Goal: Contribute content

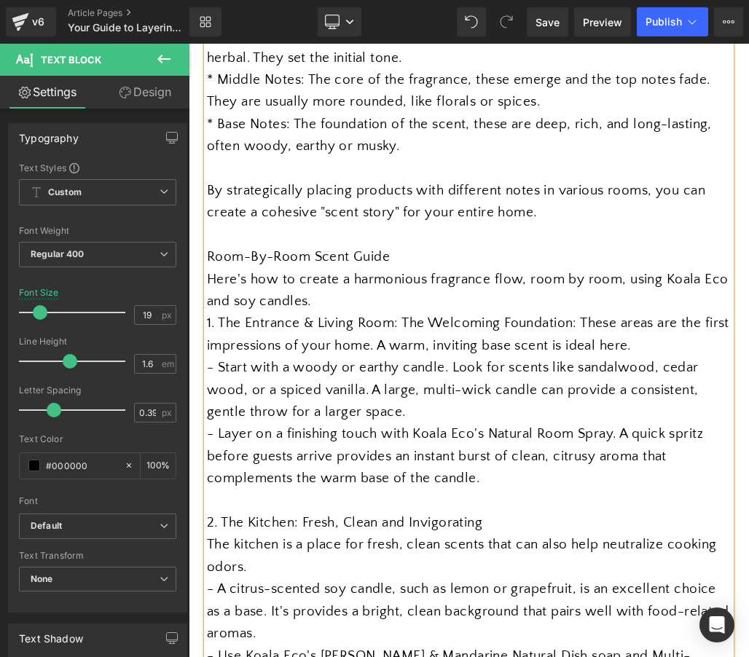
scroll to position [1225, 0]
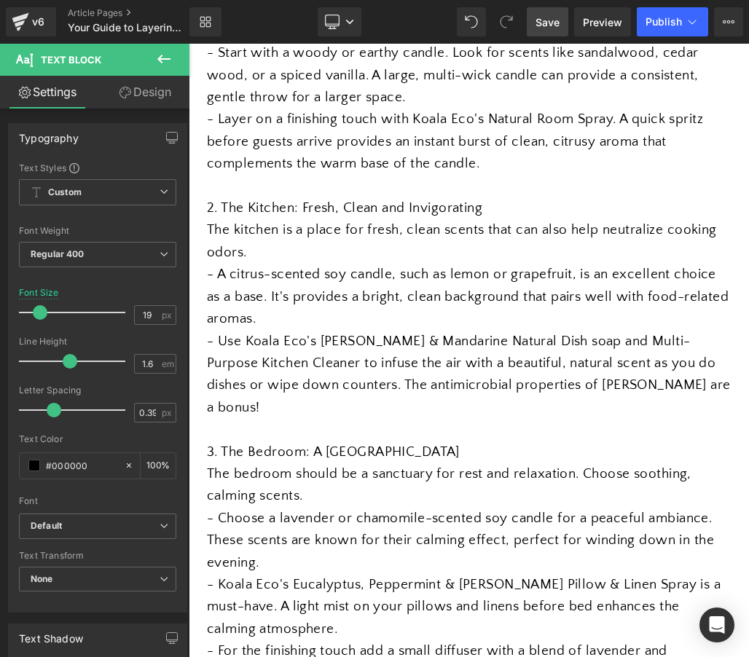
click at [546, 19] on span "Save" at bounding box center [548, 22] width 24 height 15
drag, startPoint x: 354, startPoint y: 298, endPoint x: 195, endPoint y: 296, distance: 159.6
click at [195, 296] on div "Separator The Emiejames Scent Guide Heading How to layer scents room by room wi…" at bounding box center [469, 540] width 560 height 3054
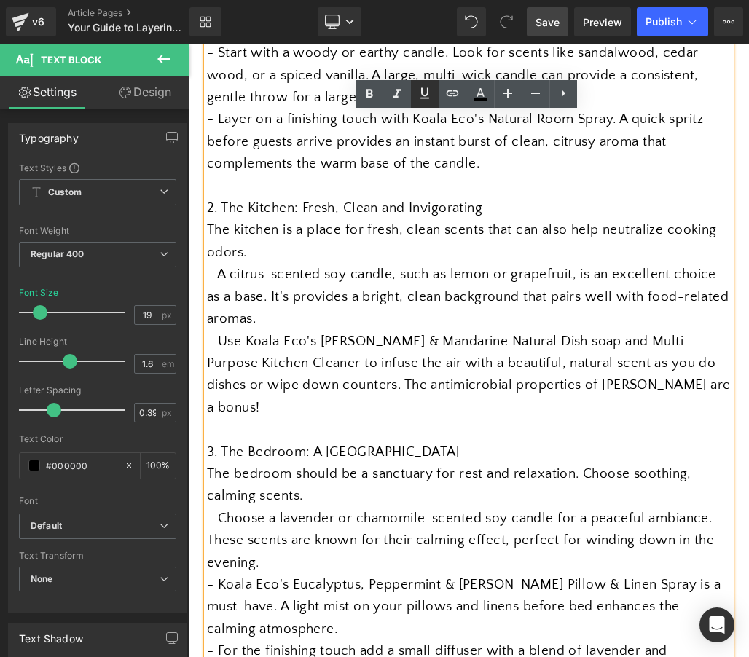
click at [424, 85] on icon at bounding box center [424, 93] width 17 height 17
click at [367, 97] on icon at bounding box center [369, 93] width 7 height 9
drag, startPoint x: 383, startPoint y: 313, endPoint x: 207, endPoint y: 313, distance: 176.3
click at [365, 99] on icon at bounding box center [369, 93] width 17 height 17
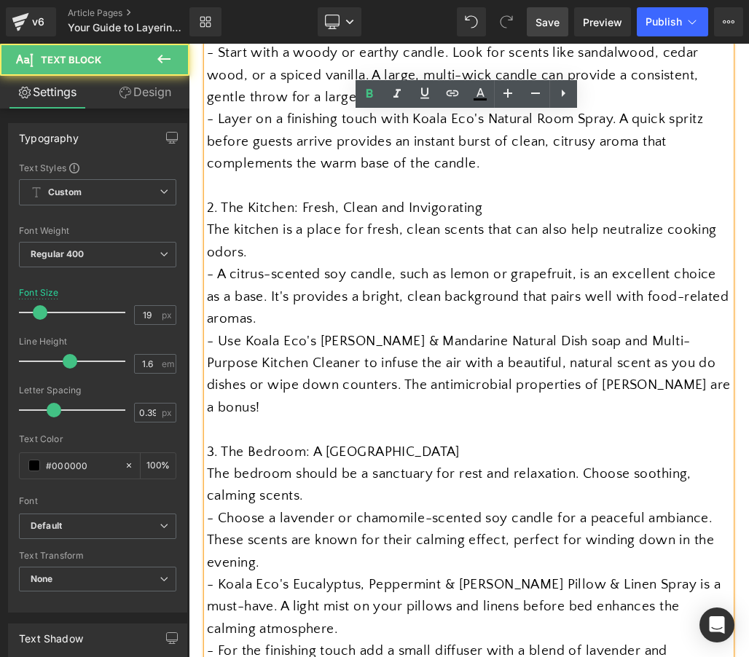
drag, startPoint x: 306, startPoint y: 353, endPoint x: 182, endPoint y: 353, distance: 123.9
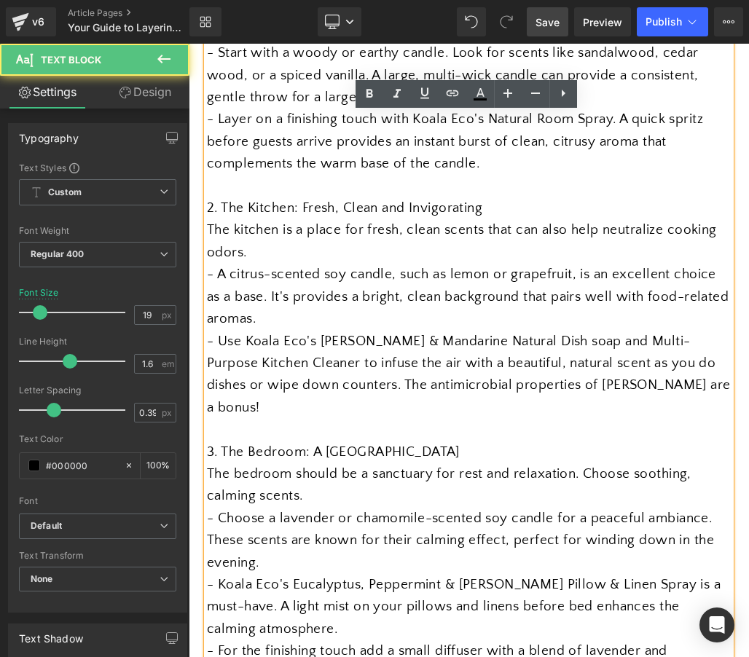
drag, startPoint x: 305, startPoint y: 352, endPoint x: 201, endPoint y: 355, distance: 104.2
click at [201, 355] on div "Separator The Emiejames Scent Guide Heading How to layer scents room by room wi…" at bounding box center [469, 540] width 560 height 3054
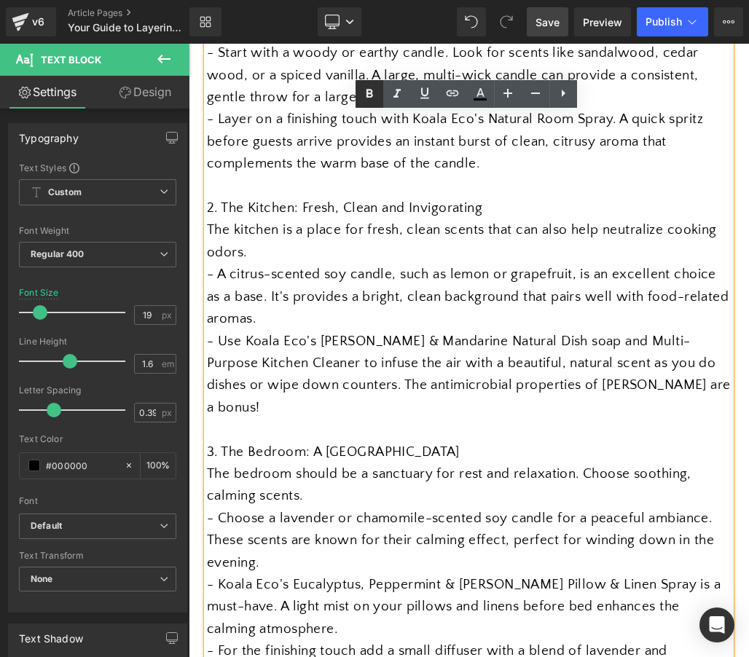
click at [369, 91] on icon at bounding box center [369, 93] width 17 height 17
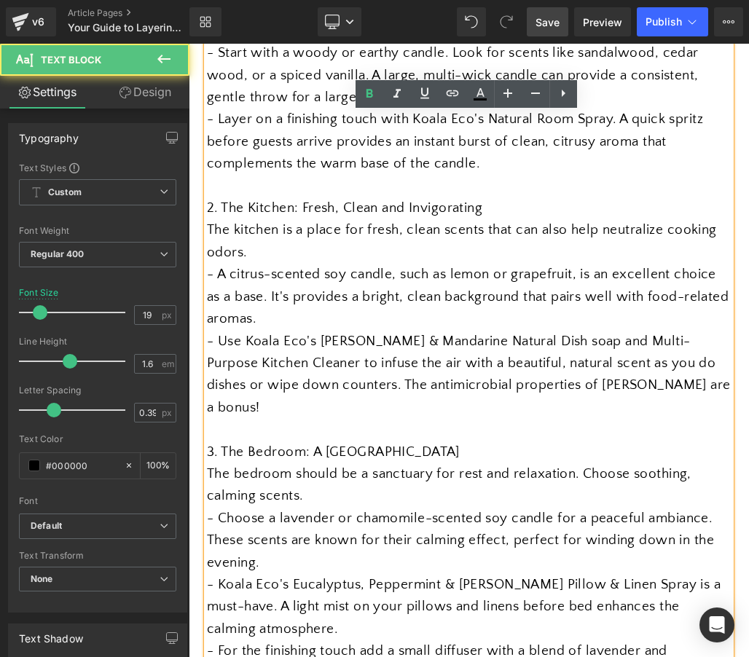
drag, startPoint x: 401, startPoint y: 369, endPoint x: 196, endPoint y: 361, distance: 204.9
click at [196, 361] on div "Separator The Emiejames Scent Guide Heading How to layer scents room by room wi…" at bounding box center [469, 540] width 560 height 3054
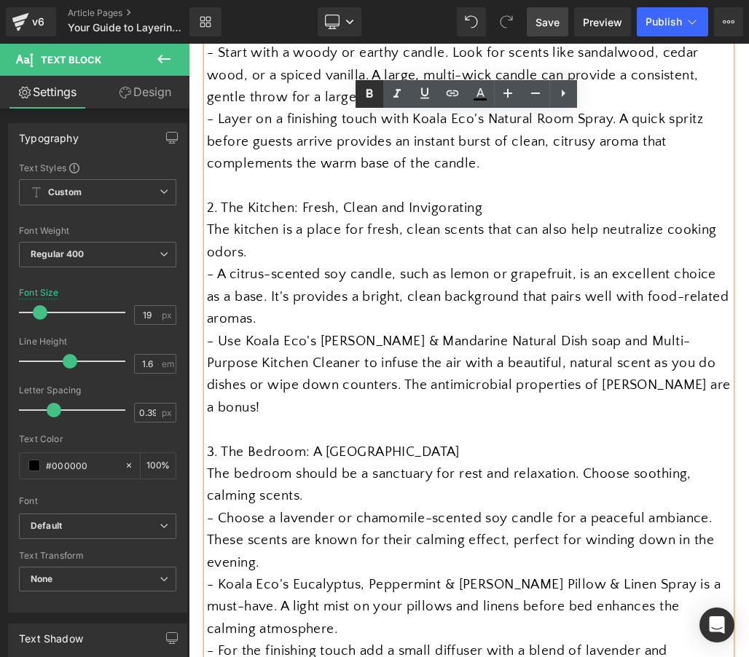
click at [372, 92] on icon at bounding box center [369, 93] width 7 height 9
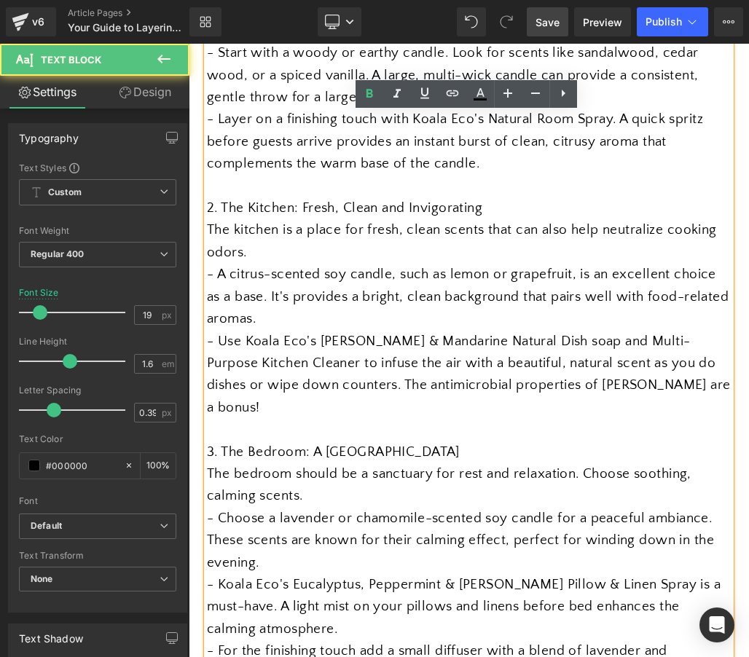
drag, startPoint x: 365, startPoint y: 403, endPoint x: 187, endPoint y: 399, distance: 177.8
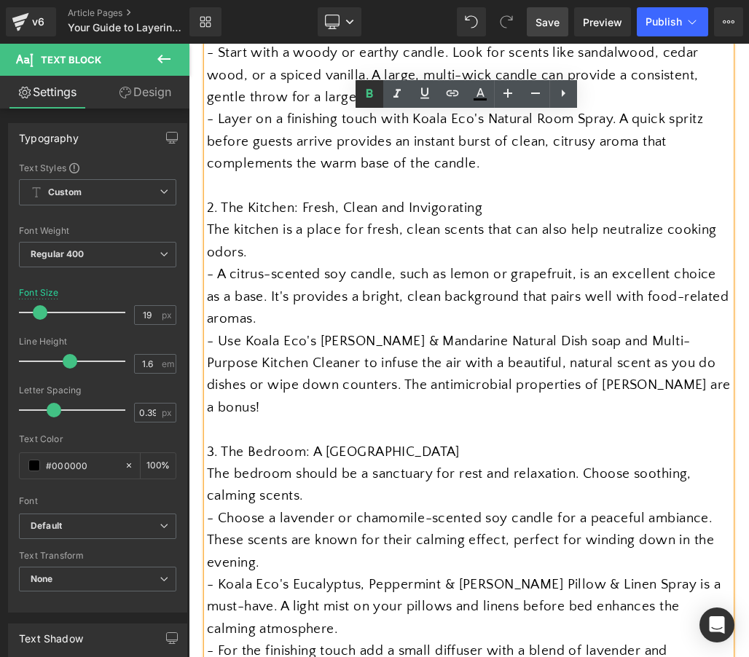
click at [366, 93] on icon at bounding box center [369, 93] width 7 height 9
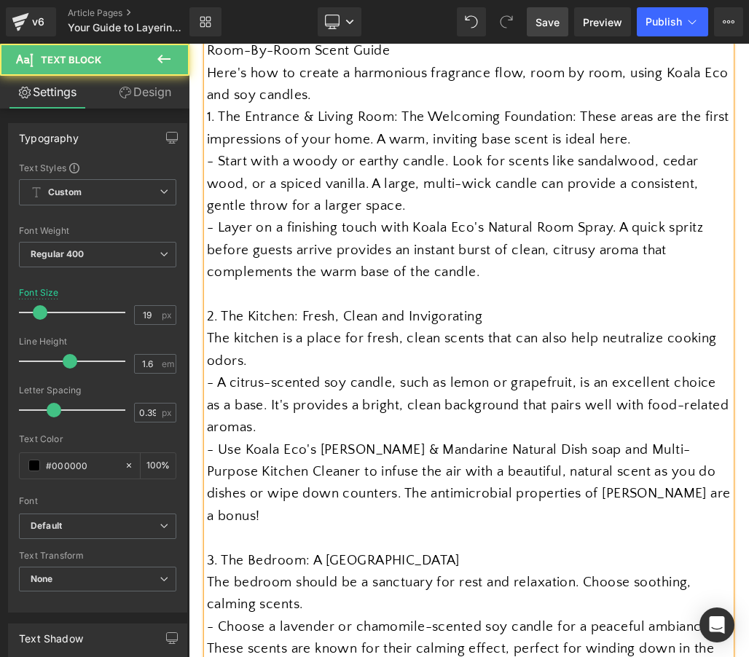
scroll to position [1109, 0]
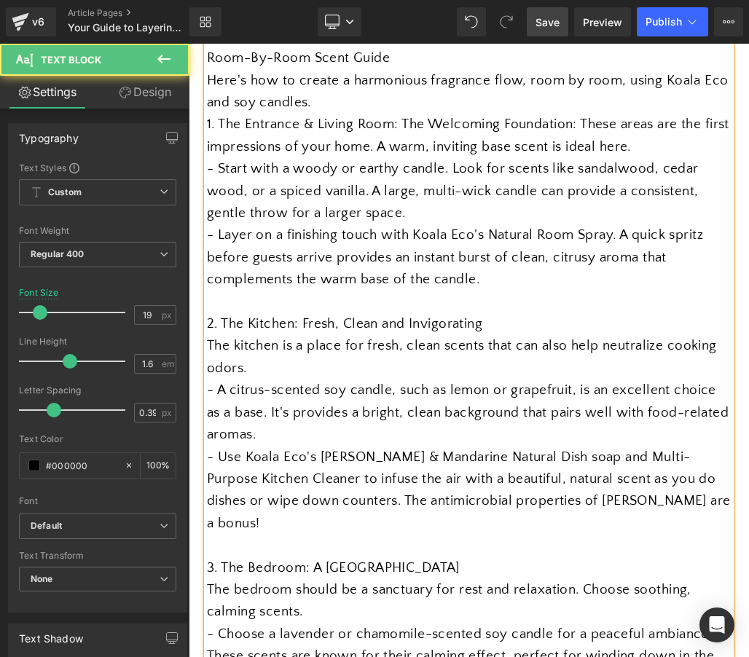
drag, startPoint x: 400, startPoint y: 275, endPoint x: 194, endPoint y: 264, distance: 206.5
click at [194, 264] on div "Separator The Emiejames Scent Guide Heading How to layer scents room by room wi…" at bounding box center [469, 656] width 560 height 3054
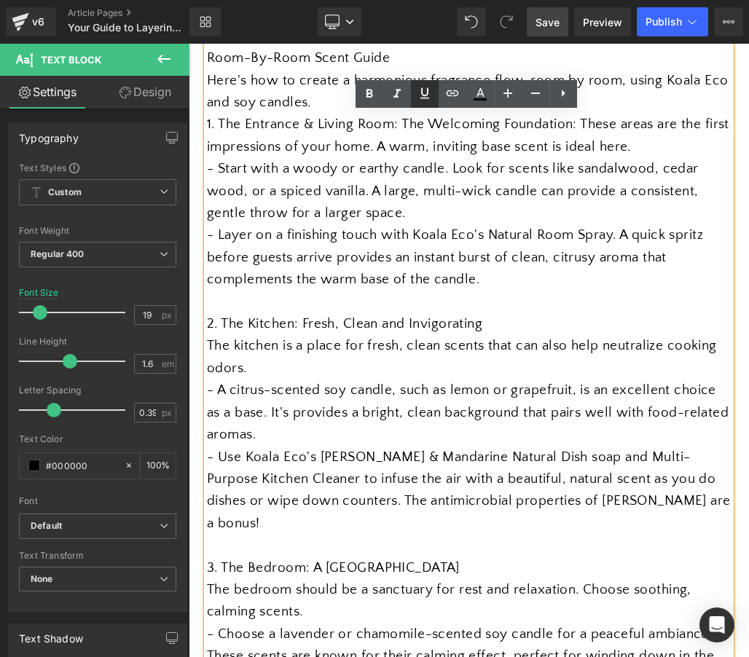
click at [412, 98] on link at bounding box center [425, 94] width 28 height 28
click at [366, 101] on icon at bounding box center [369, 93] width 17 height 17
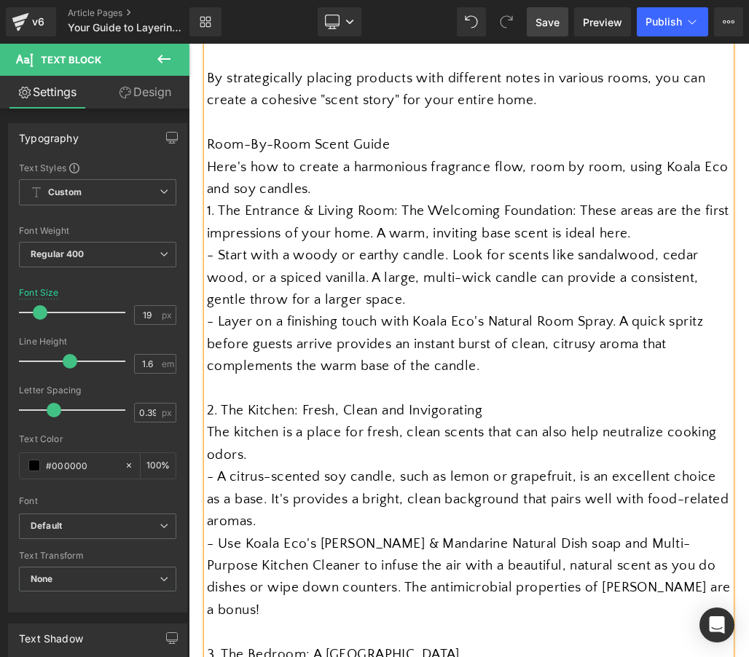
scroll to position [1012, 0]
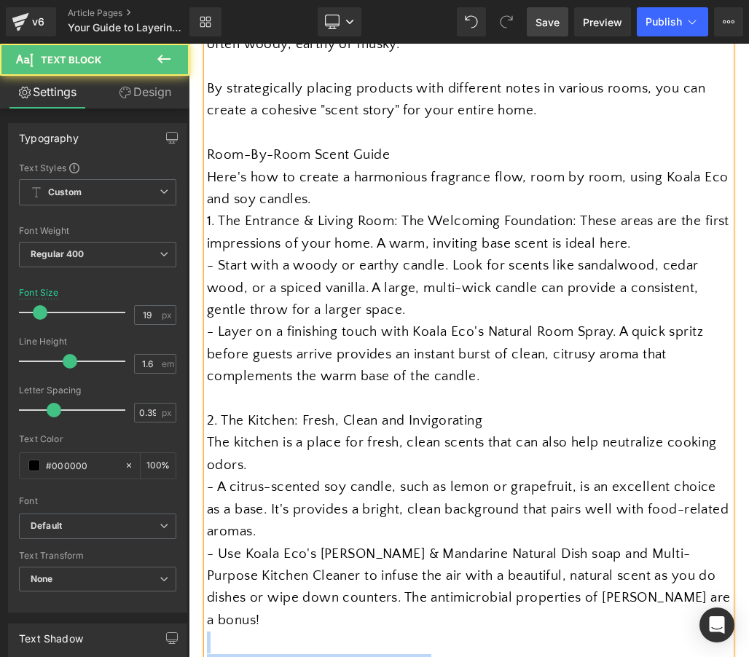
drag, startPoint x: 377, startPoint y: 212, endPoint x: 353, endPoint y: 238, distance: 35.6
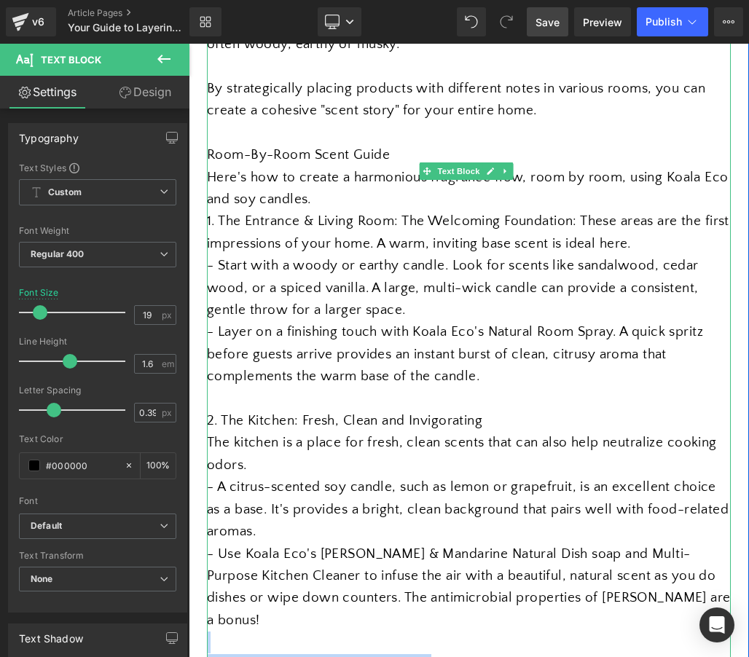
click at [414, 632] on div at bounding box center [469, 643] width 524 height 22
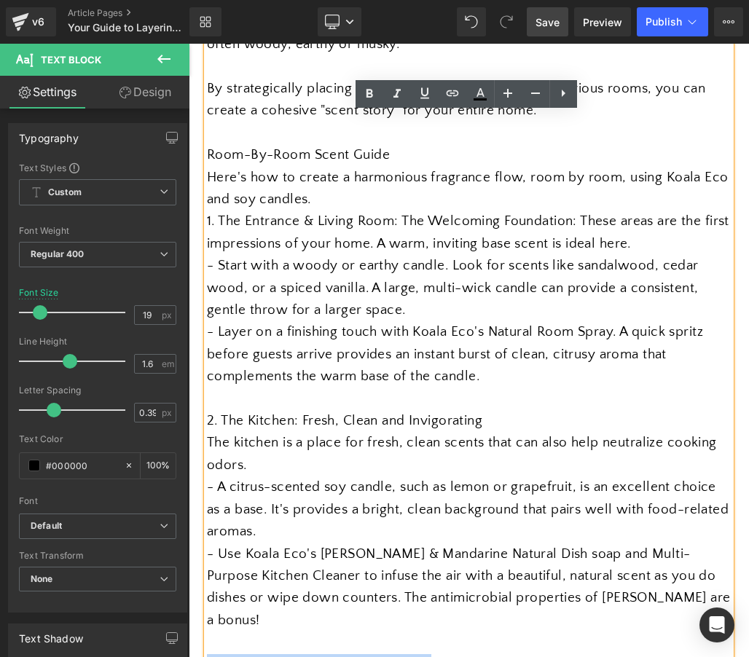
drag, startPoint x: 380, startPoint y: 216, endPoint x: 204, endPoint y: 207, distance: 175.8
click at [207, 207] on div "Creating a beautifully scented home is an art form. This blog post will show yo…" at bounding box center [469, 542] width 524 height 1639
click at [426, 86] on icon at bounding box center [424, 93] width 17 height 17
click at [376, 95] on icon at bounding box center [369, 93] width 17 height 17
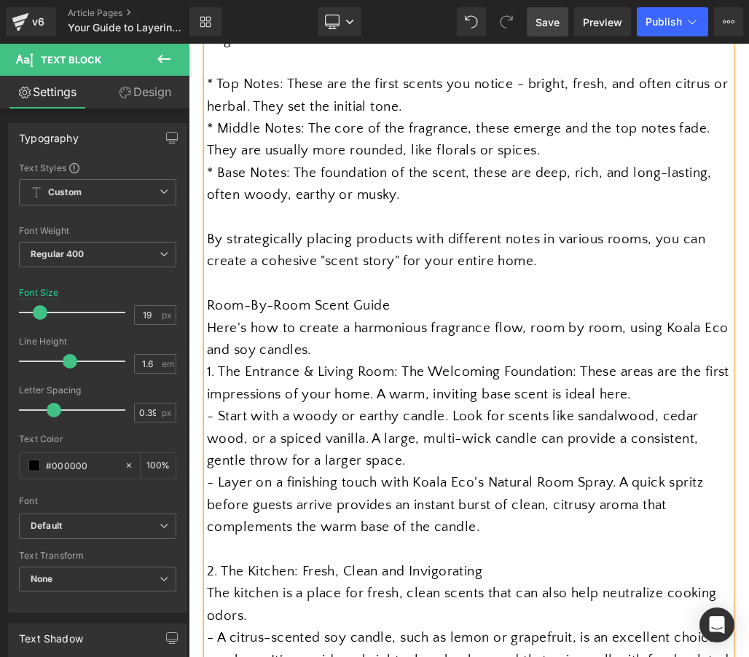
scroll to position [857, 0]
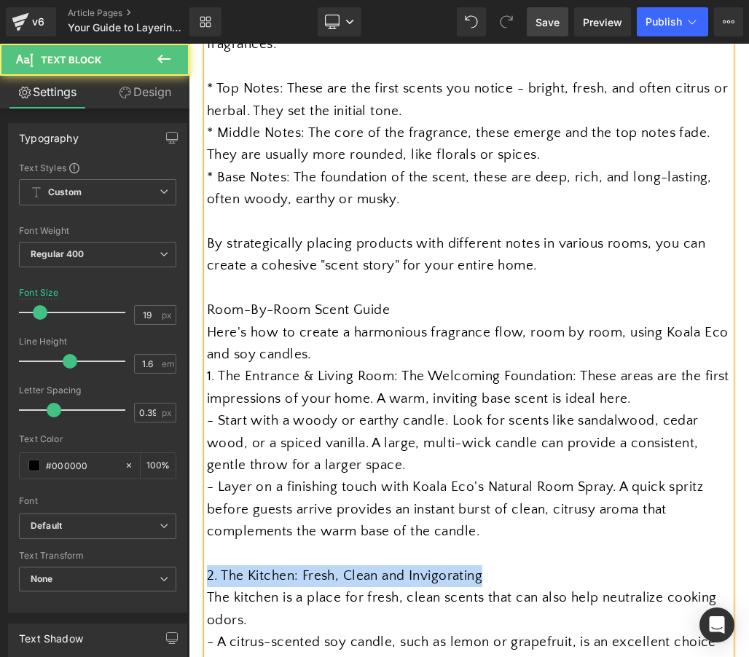
drag, startPoint x: 433, startPoint y: 230, endPoint x: 173, endPoint y: 226, distance: 259.4
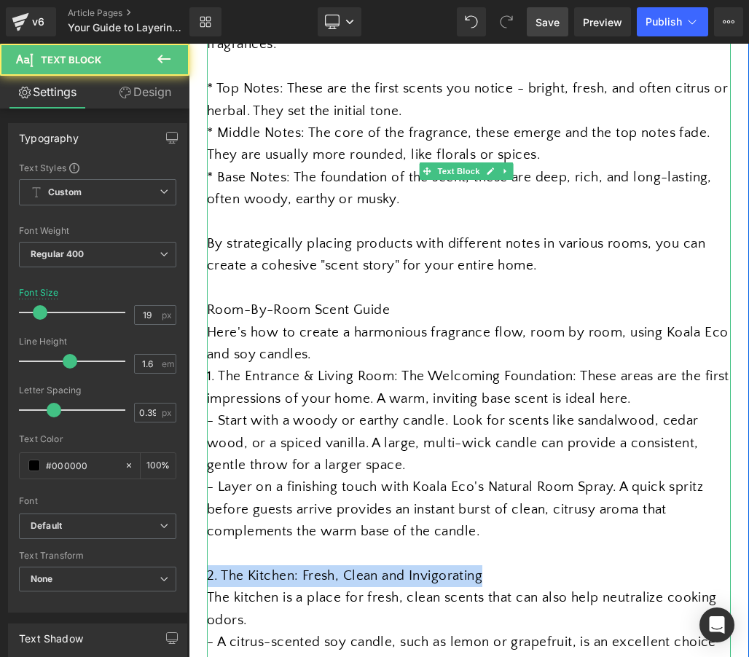
click at [388, 565] on div "2. The Kitchen: Fresh, Clean and Invigorating" at bounding box center [469, 576] width 524 height 22
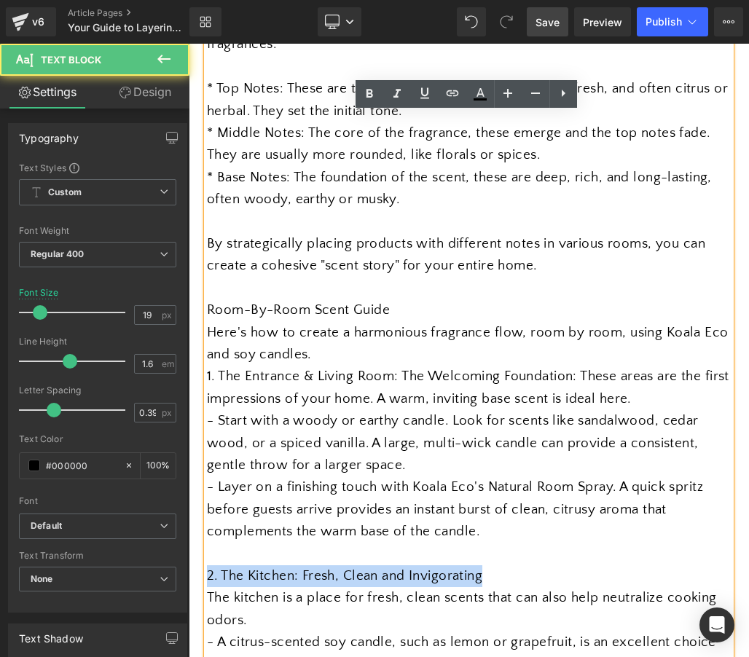
drag, startPoint x: 428, startPoint y: 232, endPoint x: 189, endPoint y: 229, distance: 239.0
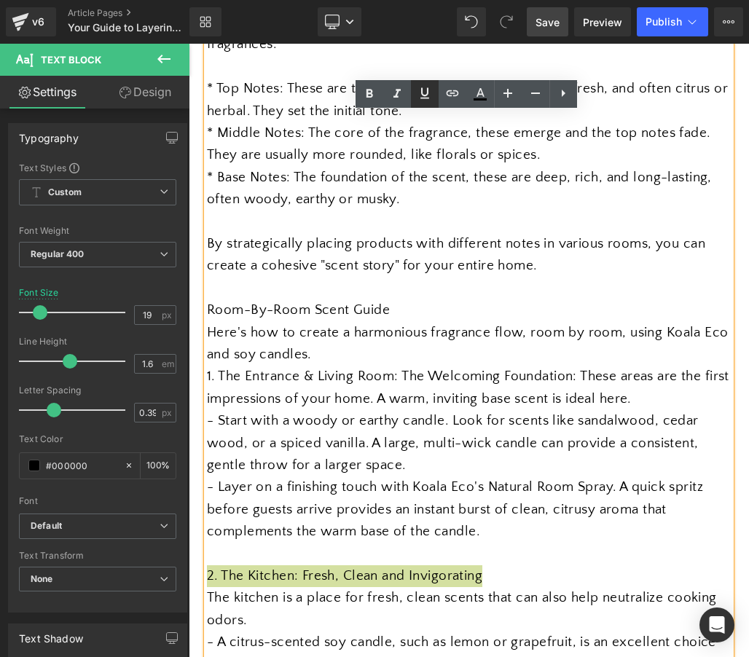
click at [421, 96] on icon at bounding box center [424, 93] width 17 height 17
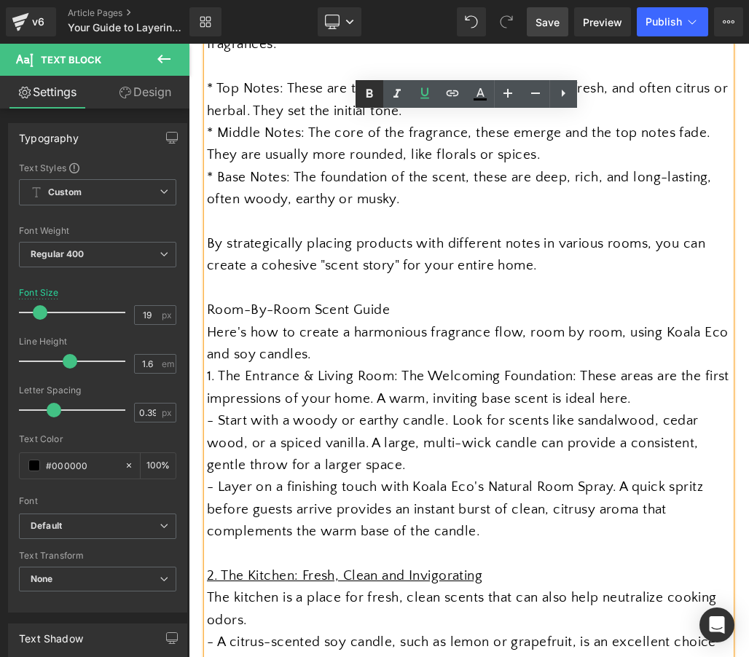
click at [369, 101] on icon at bounding box center [369, 93] width 17 height 17
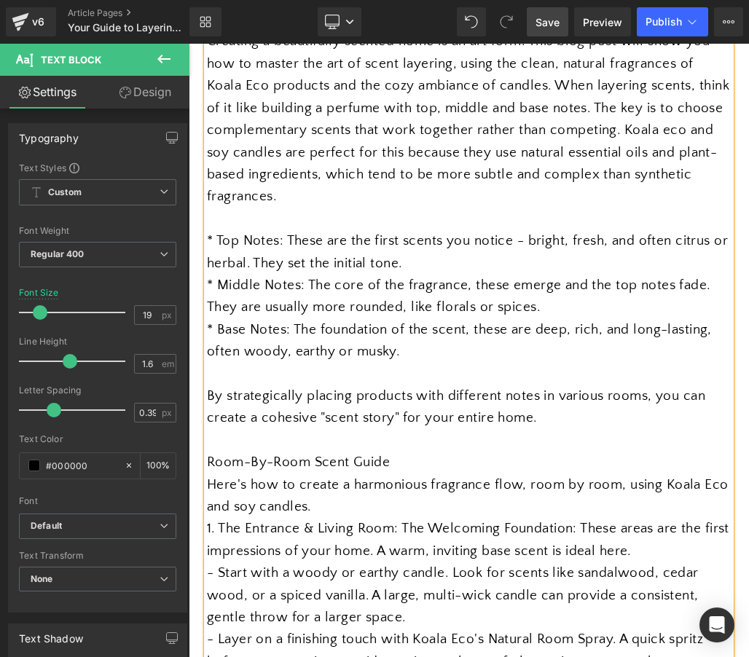
scroll to position [703, 0]
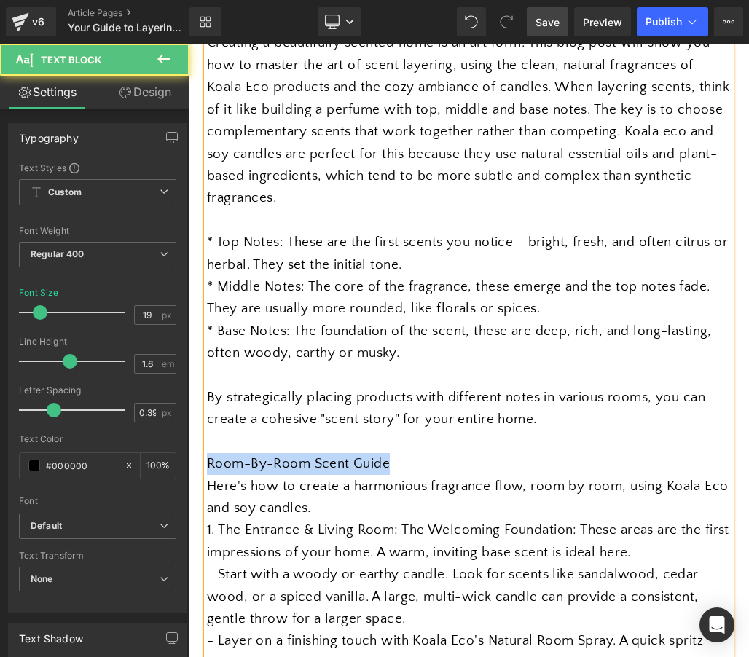
drag, startPoint x: 356, startPoint y: 221, endPoint x: 192, endPoint y: 224, distance: 164.0
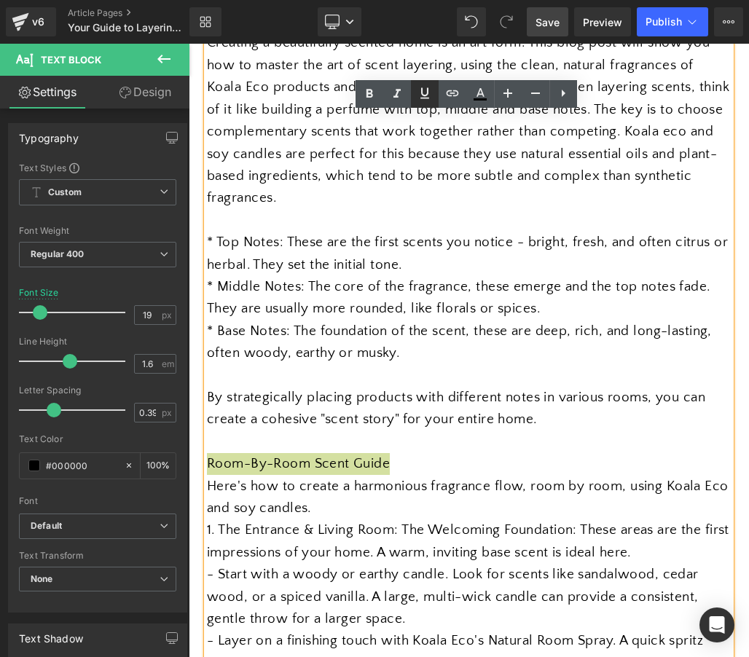
click at [426, 100] on icon at bounding box center [424, 93] width 17 height 17
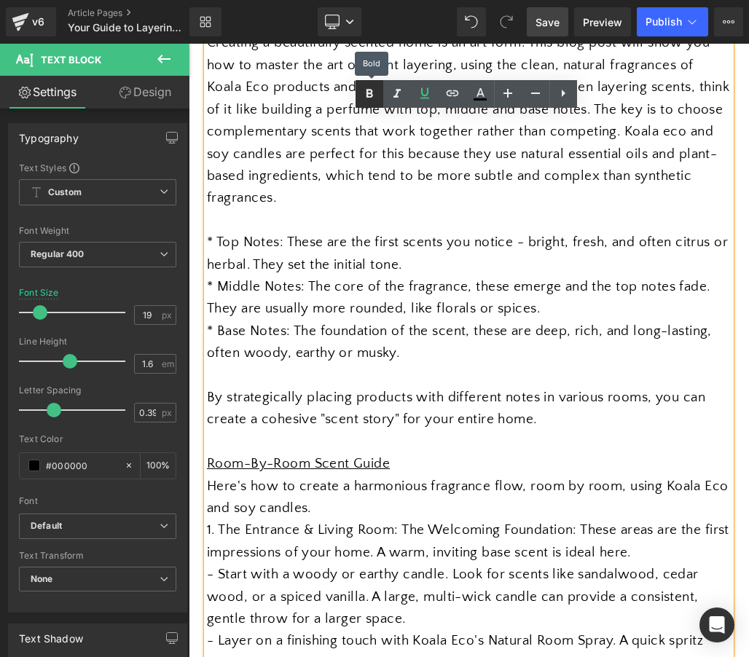
click at [367, 104] on link at bounding box center [370, 94] width 28 height 28
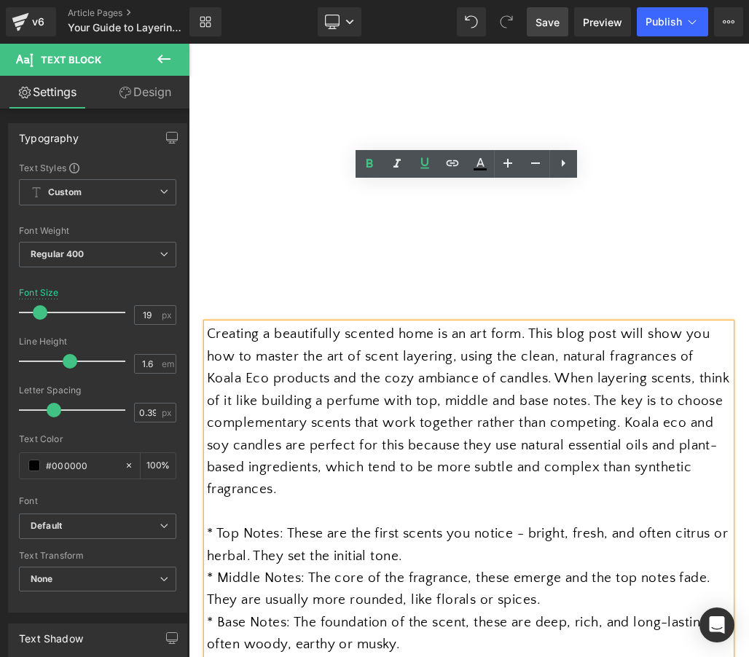
scroll to position [409, 0]
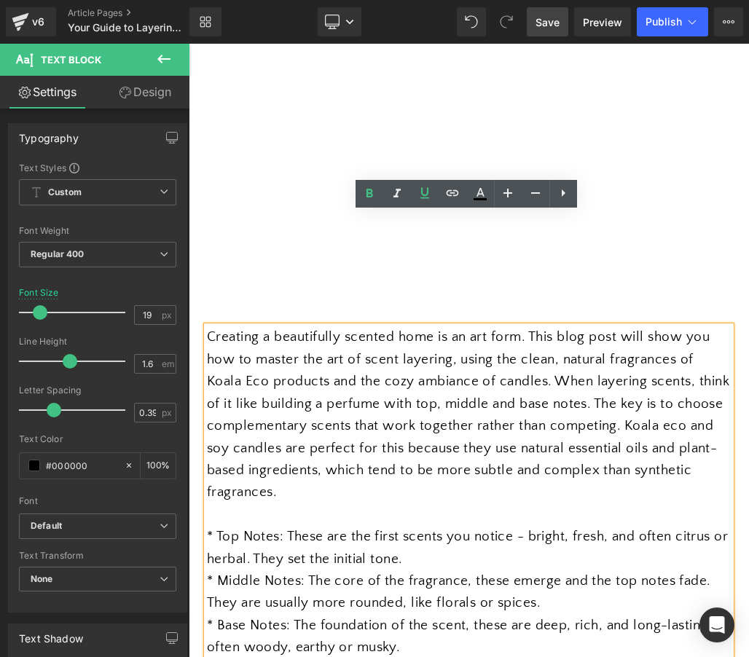
click at [270, 570] on div "* Middle Notes: The core of the fragrance, these emerge and the top notes fade.…" at bounding box center [469, 592] width 524 height 44
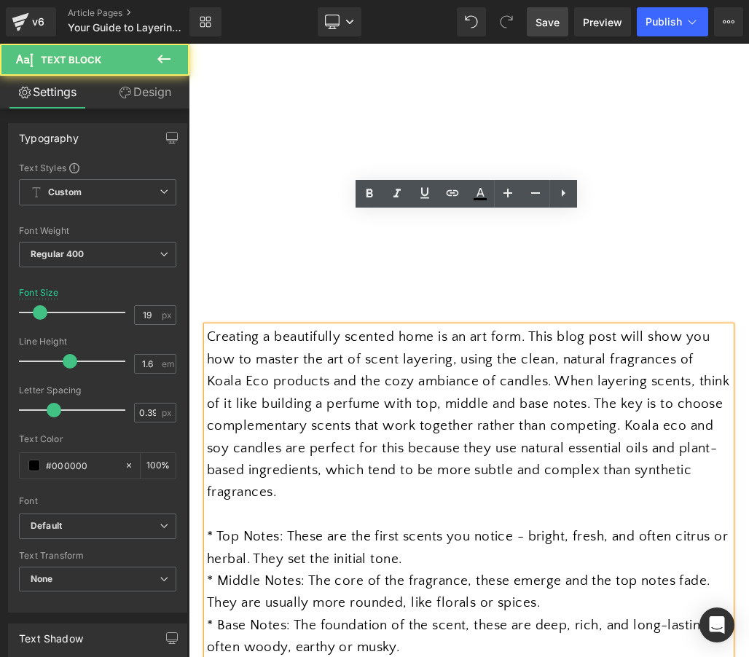
click at [286, 615] on div "* Base Notes: The foundation of the scent, these are deep, rich, and long-lasti…" at bounding box center [469, 637] width 524 height 44
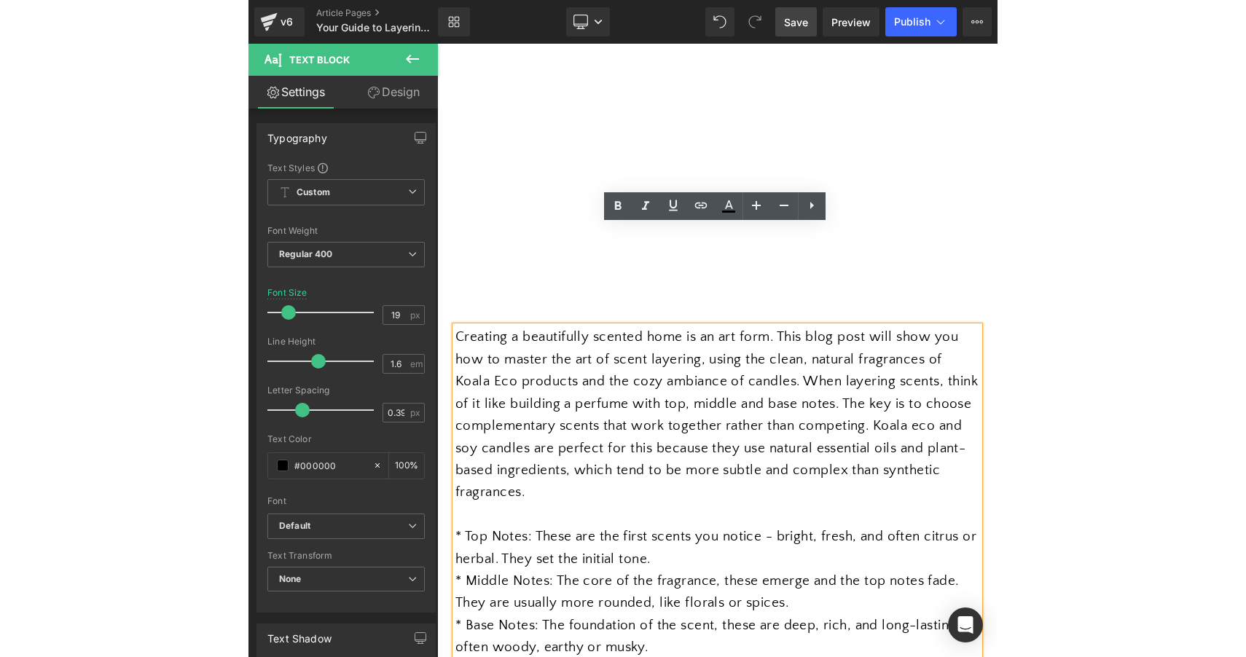
scroll to position [379, 0]
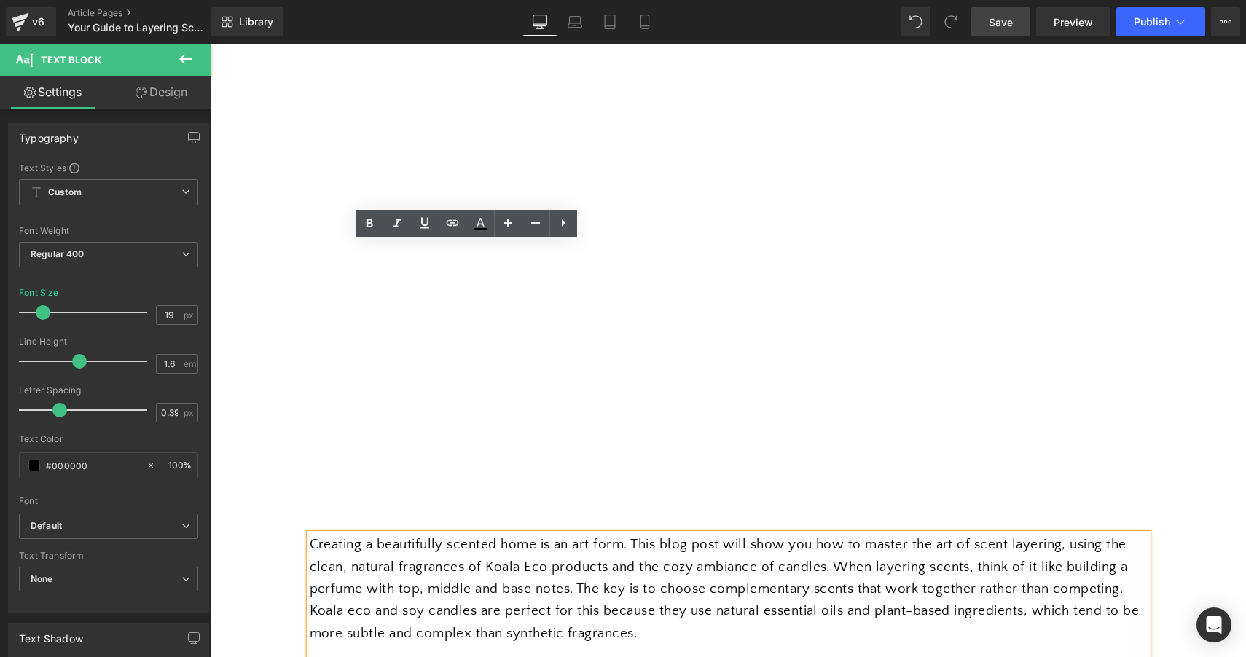
click at [748, 17] on span "Save" at bounding box center [1001, 22] width 24 height 15
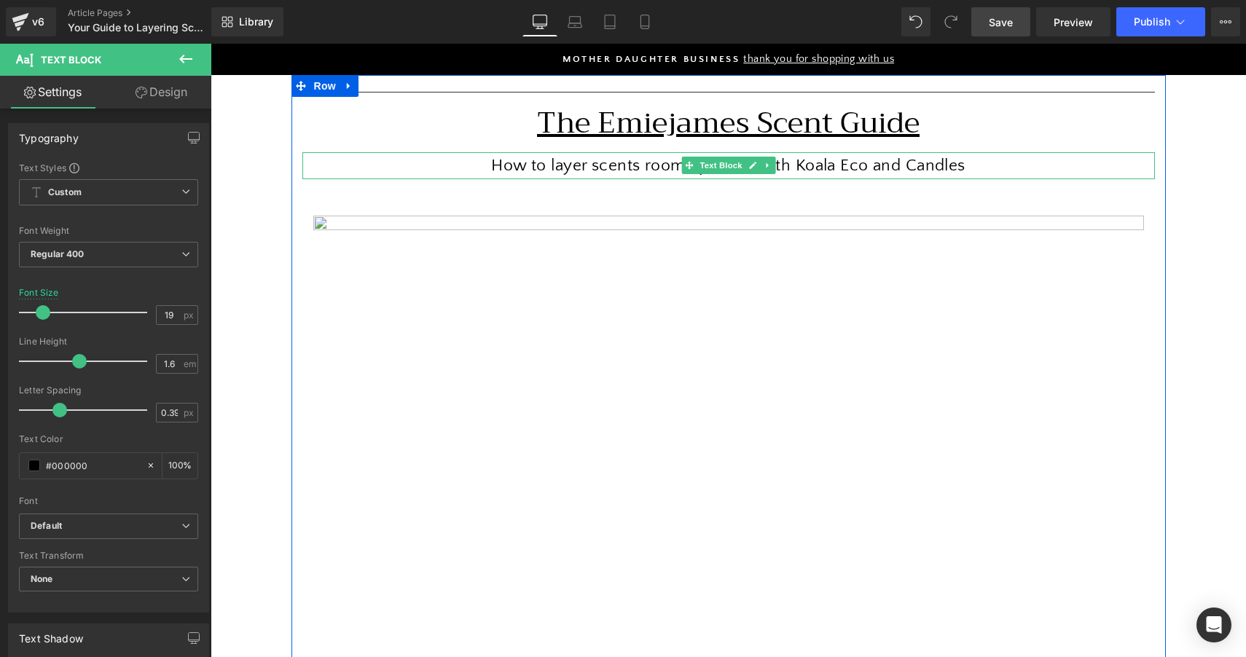
scroll to position [130, 0]
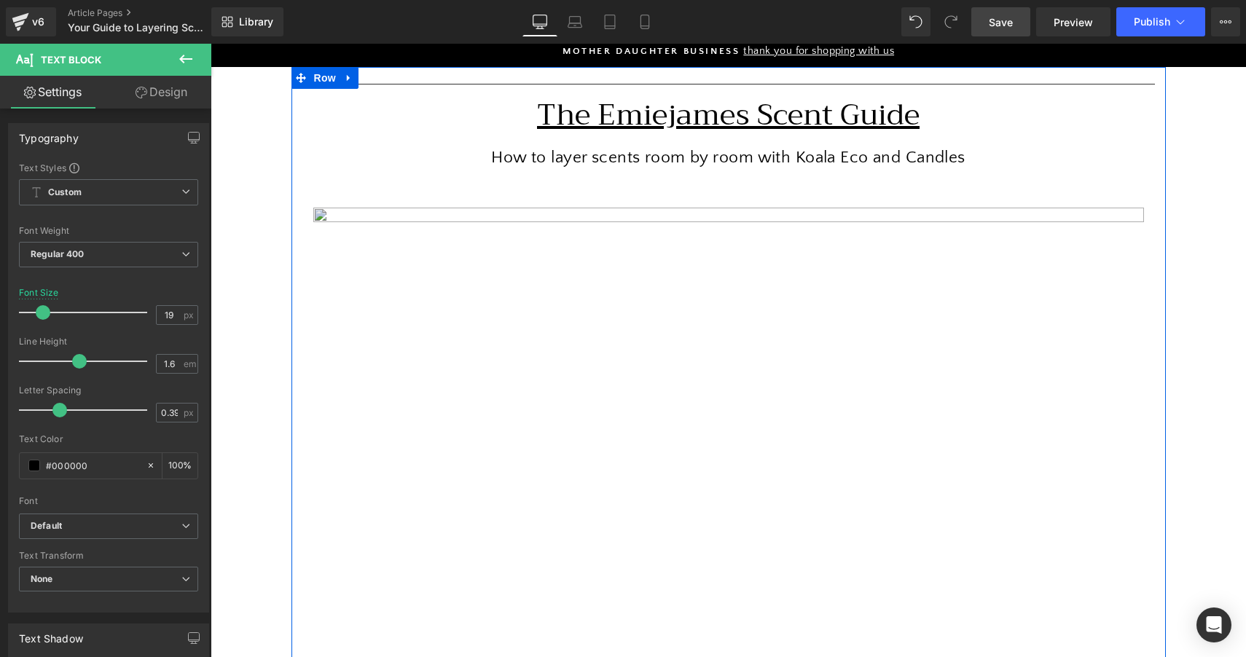
click at [635, 334] on img at bounding box center [728, 485] width 831 height 554
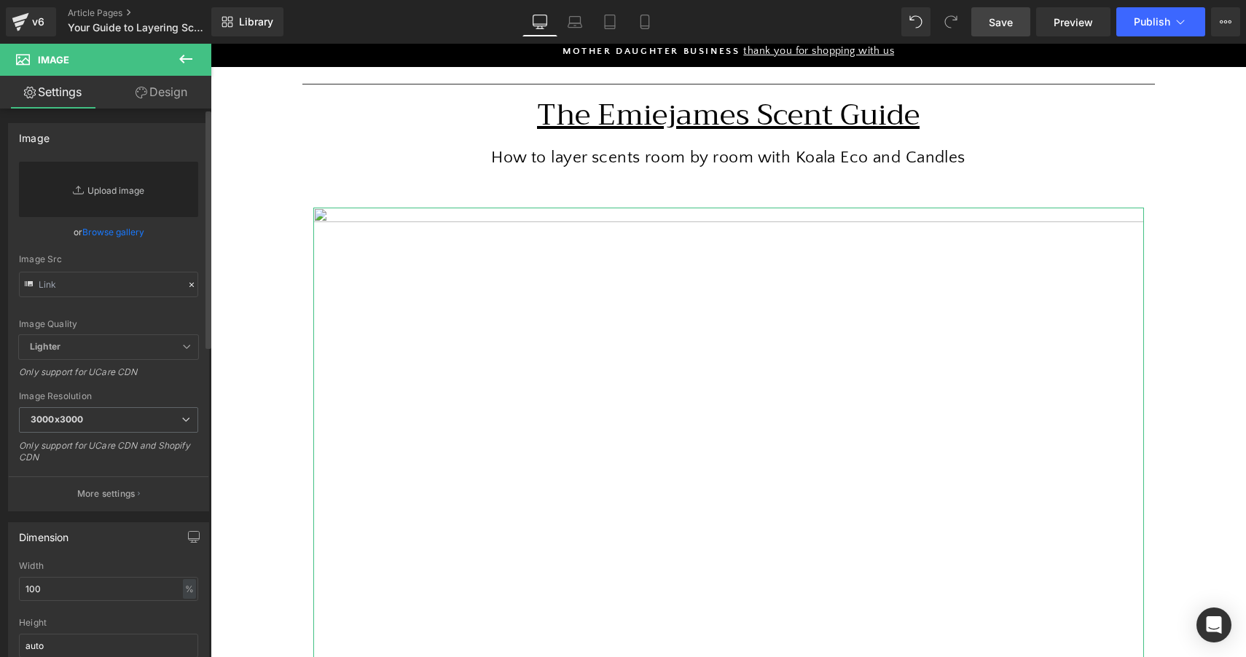
click at [114, 190] on link "Replace Image" at bounding box center [108, 189] width 179 height 55
type input "C:\fakepath\koala-eco-natural-eco-low-tox-cleaninbg-products-[GEOGRAPHIC_DATA]-…"
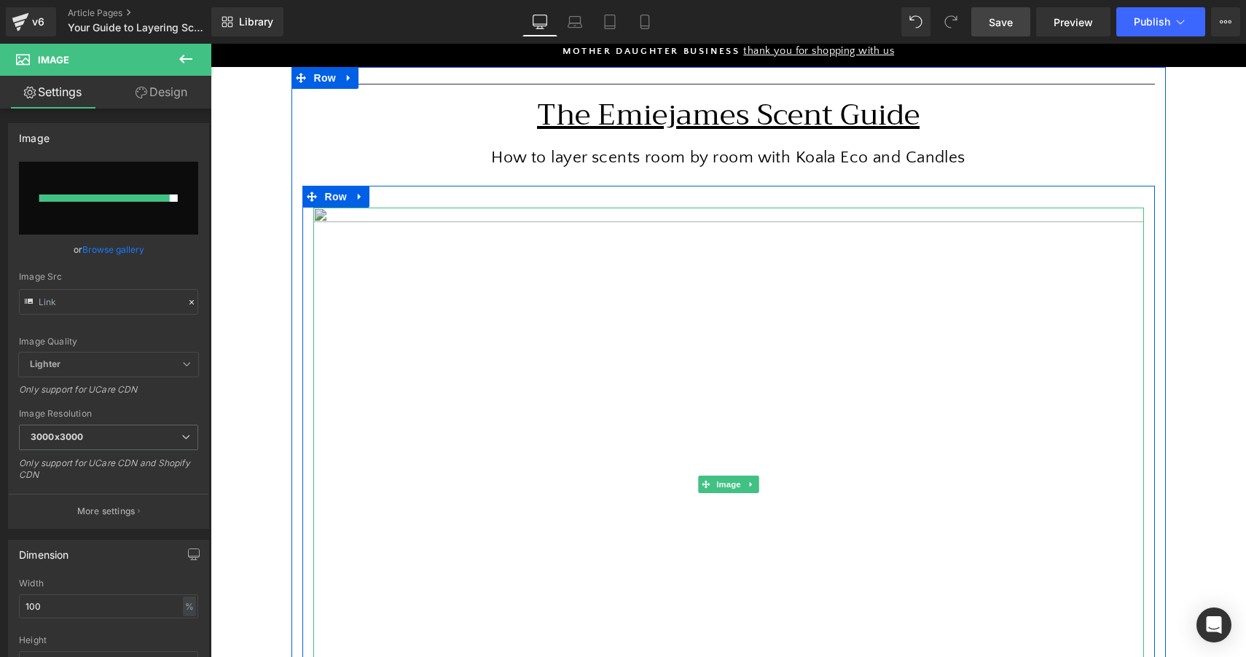
type input "[URL][DOMAIN_NAME][PERSON_NAME]"
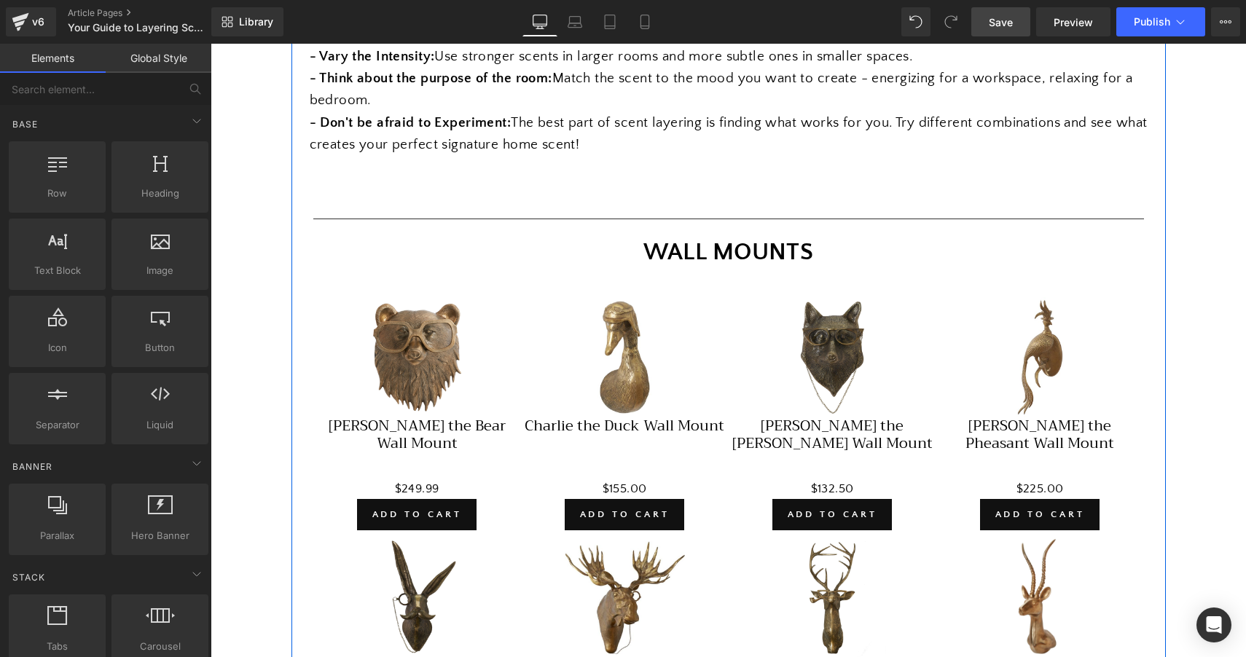
scroll to position [1744, 0]
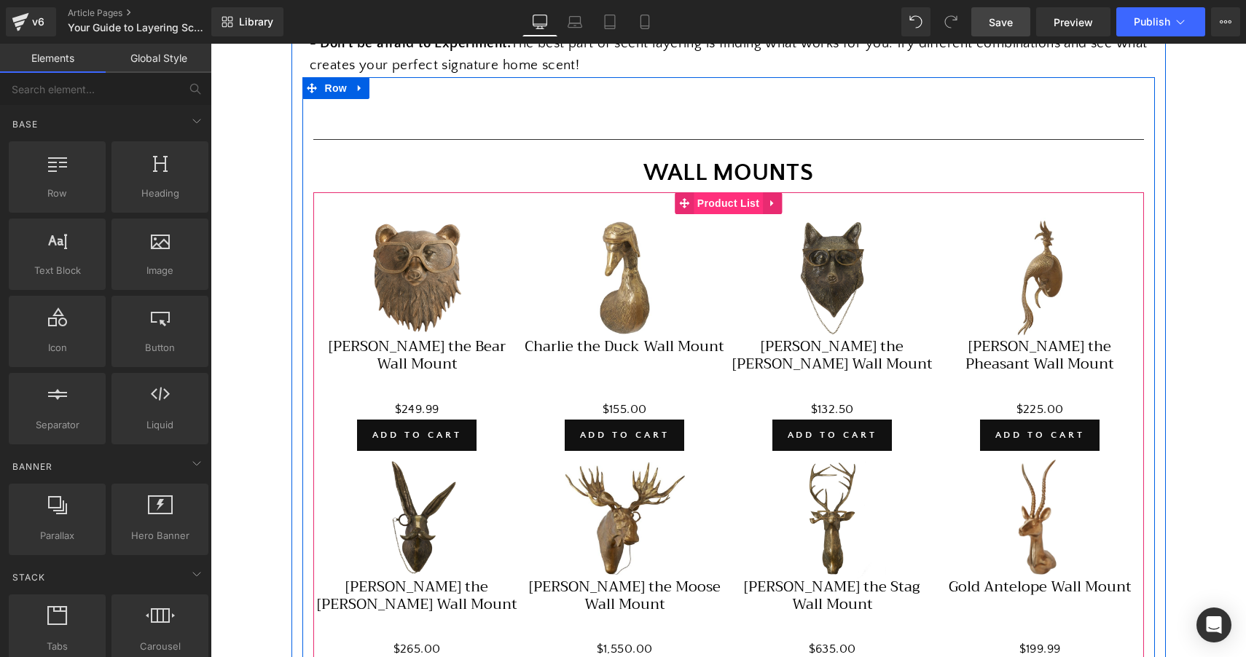
click at [727, 192] on span "Product List" at bounding box center [728, 203] width 69 height 22
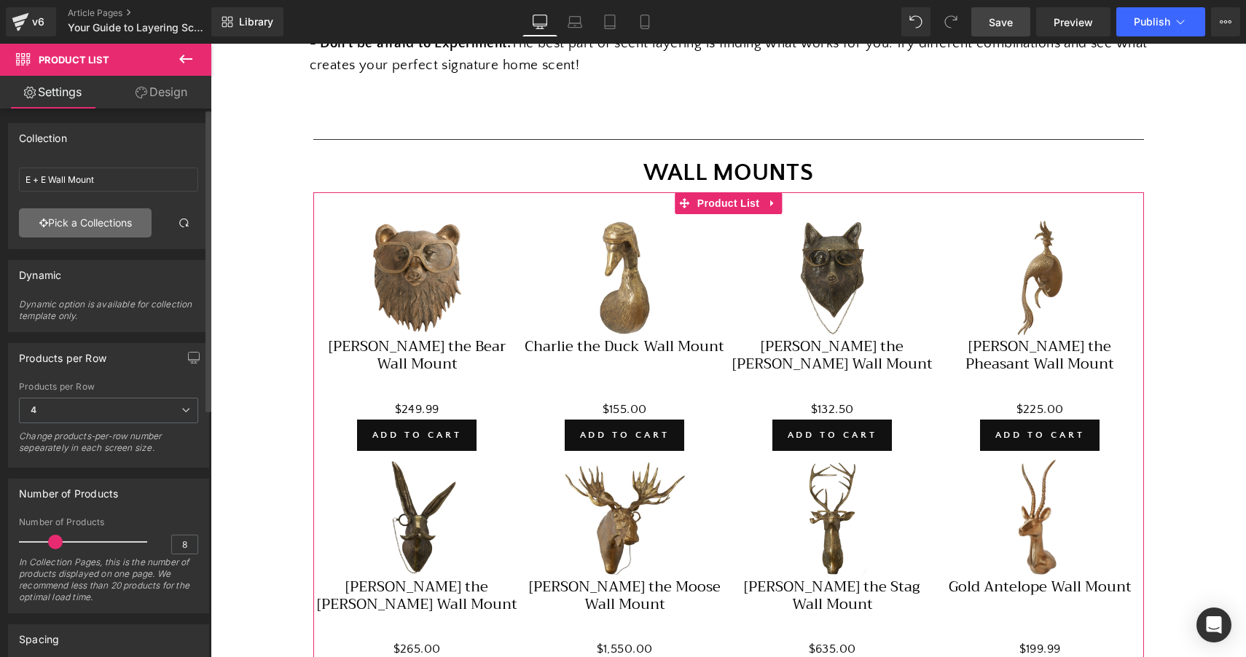
click at [88, 227] on link "Pick a Collections" at bounding box center [85, 222] width 133 height 29
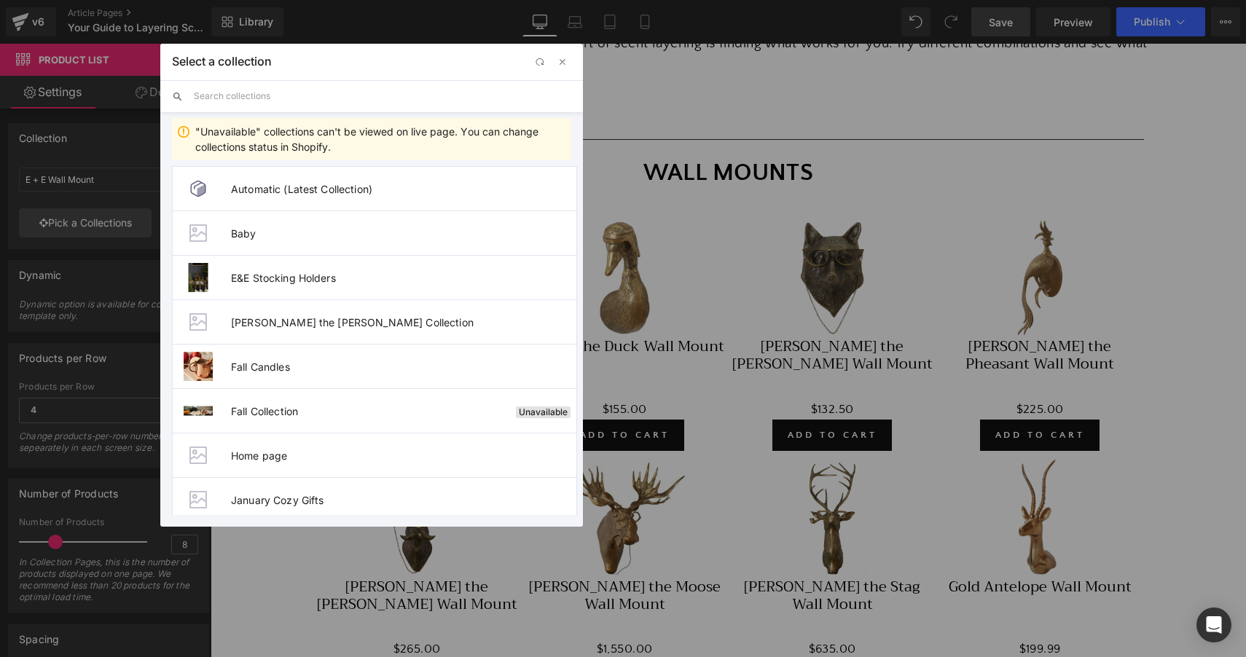
click at [412, 95] on input "text" at bounding box center [382, 96] width 377 height 32
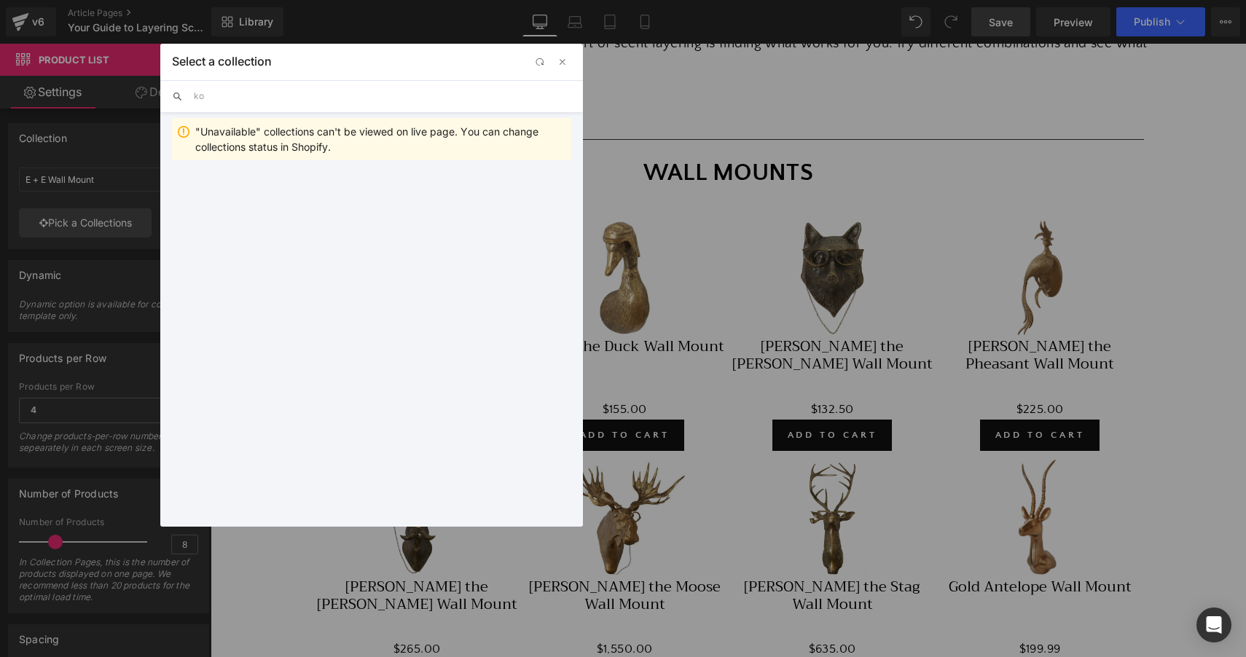
type input "k"
type input "cleaner"
click at [305, 189] on span "All Natural Cleaner" at bounding box center [401, 189] width 340 height 12
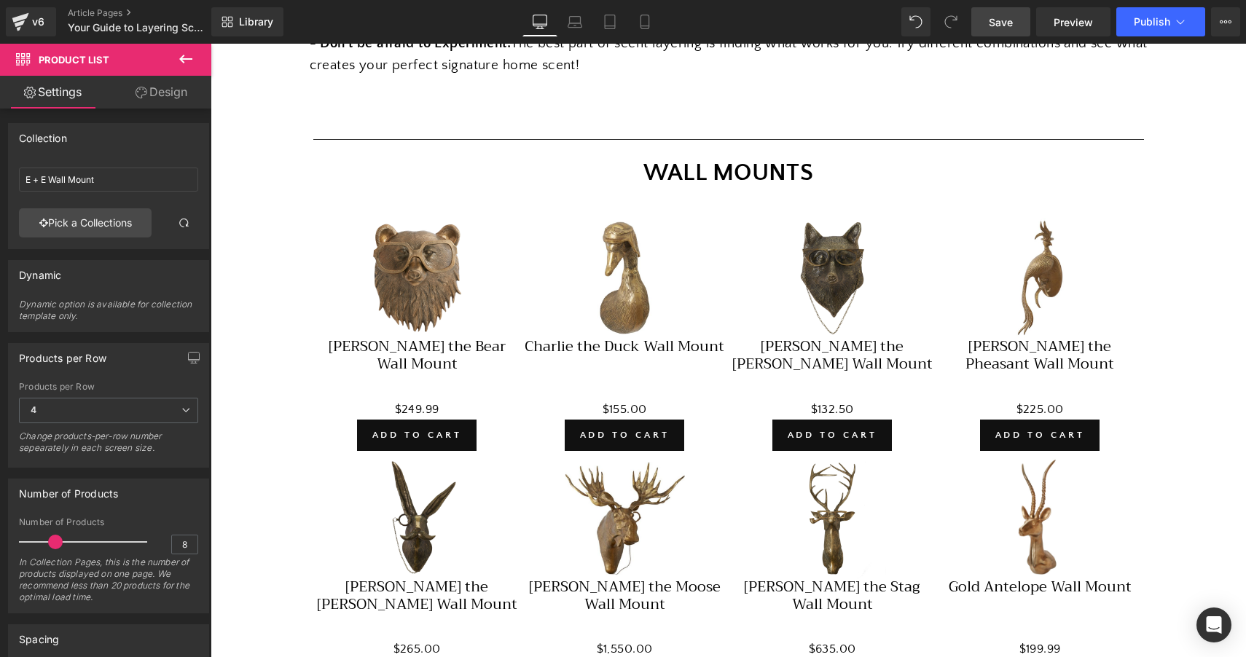
type input "All Natural Cleaner"
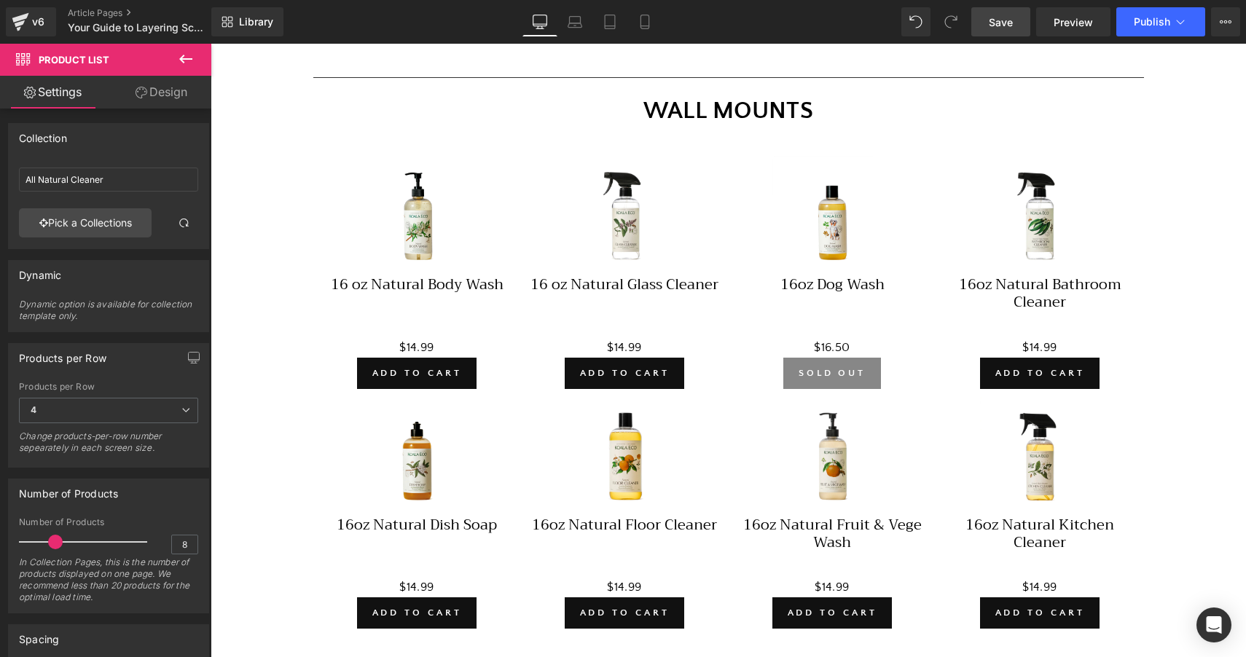
scroll to position [1800, 0]
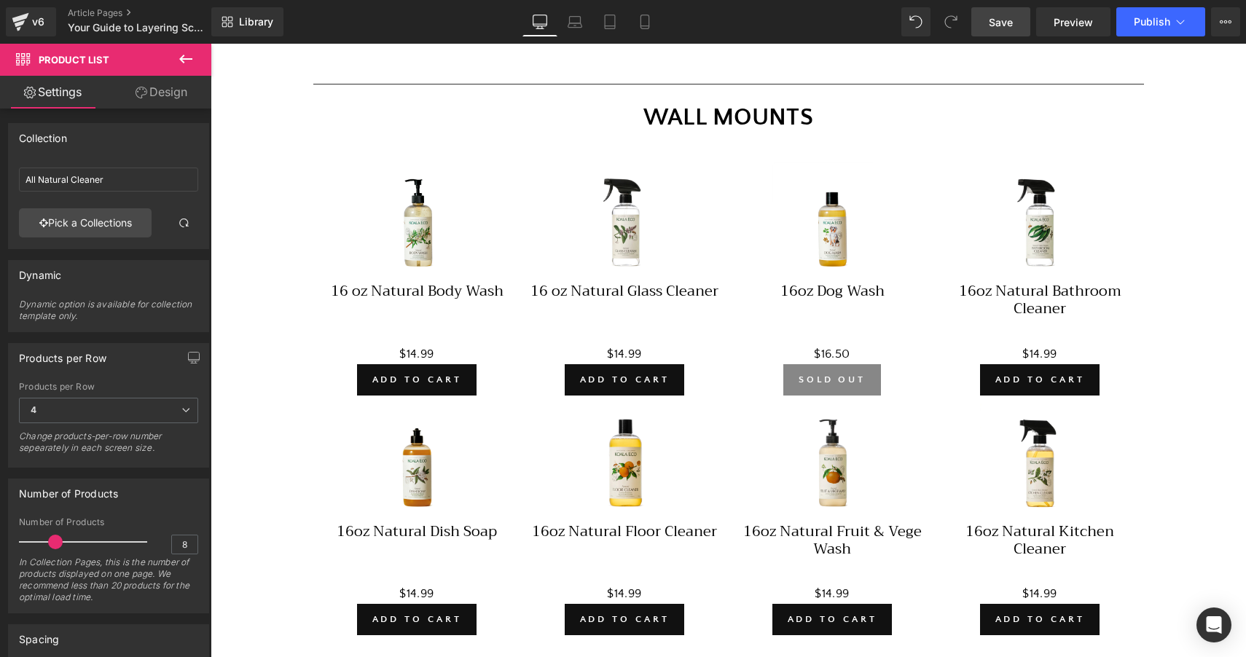
click at [731, 99] on div "WALL MOUNTS Text Block" at bounding box center [728, 118] width 831 height 39
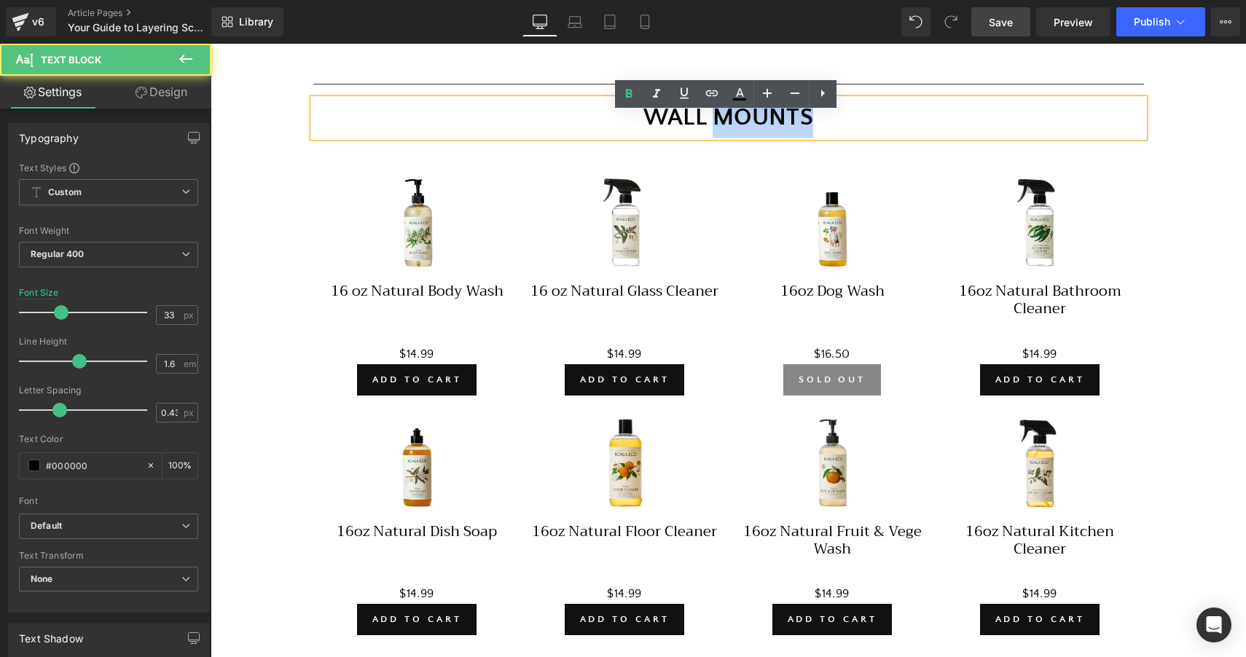
click at [731, 104] on strong "WALL MOUNTS" at bounding box center [728, 117] width 170 height 27
click at [731, 81] on link at bounding box center [740, 94] width 28 height 28
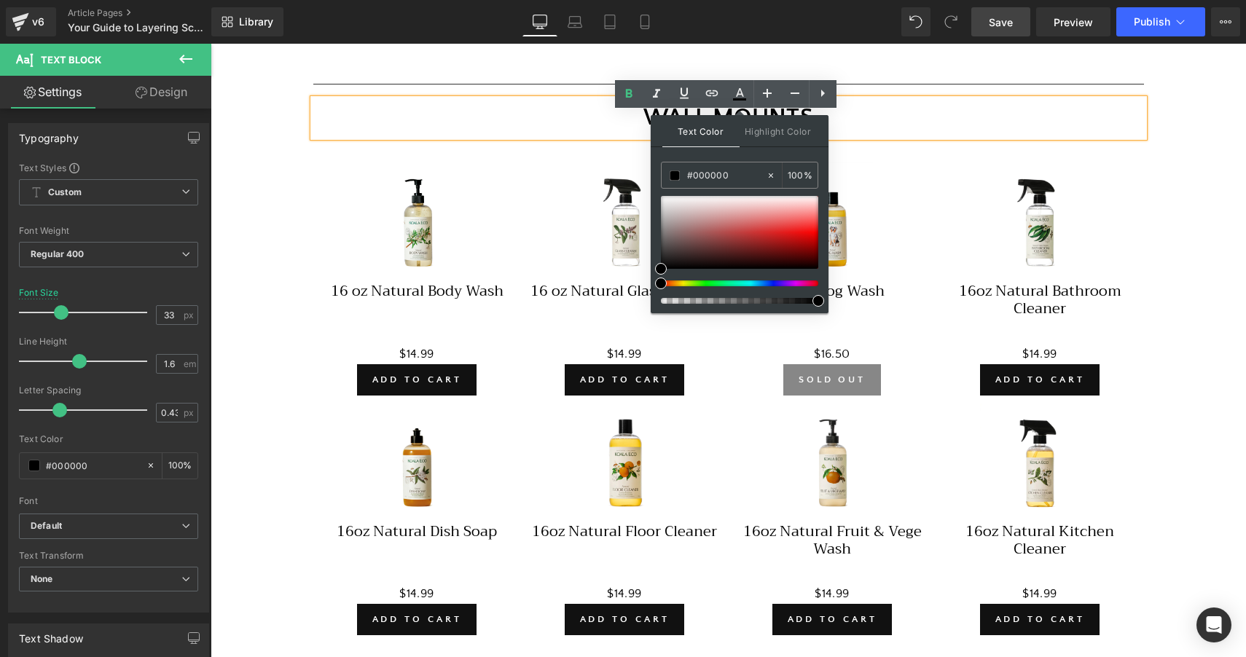
click at [700, 104] on strong "WALL MOUNTS" at bounding box center [728, 117] width 170 height 27
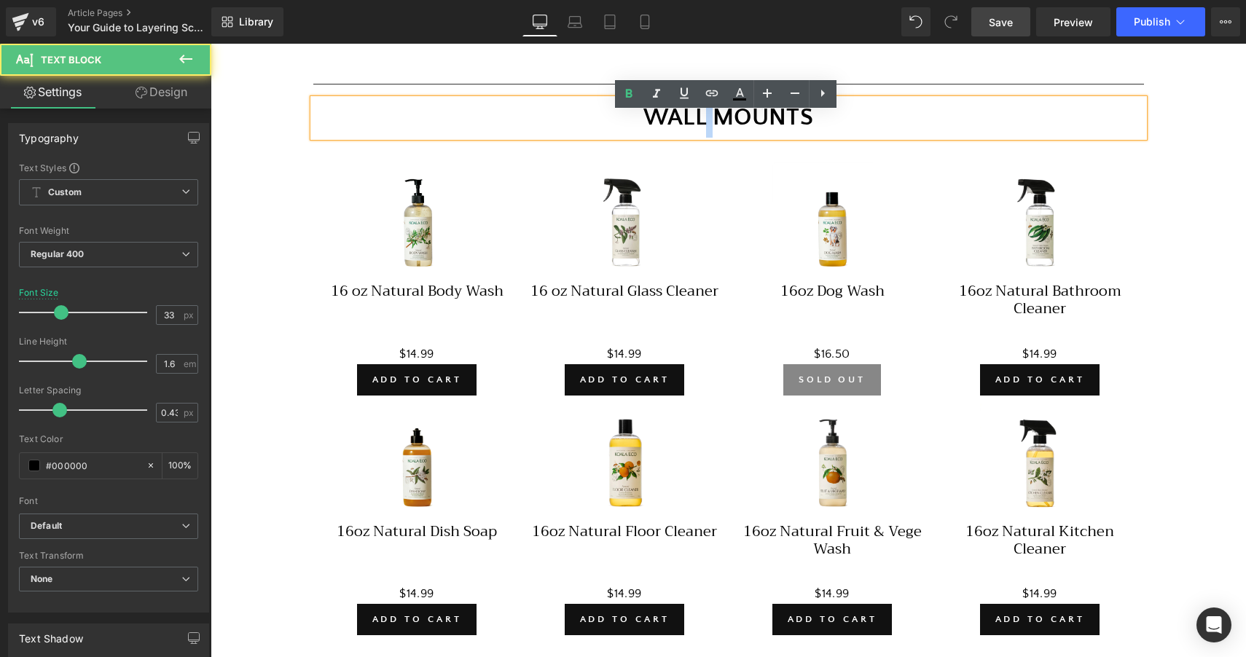
click at [700, 104] on strong "WALL MOUNTS" at bounding box center [728, 117] width 170 height 27
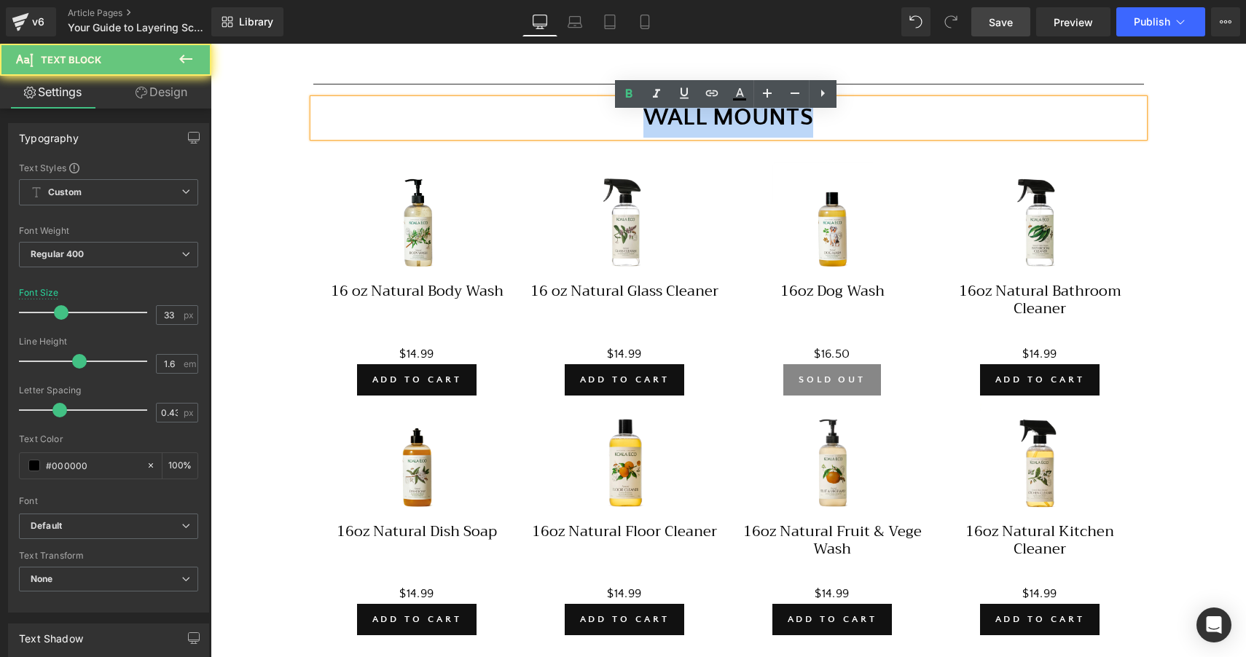
click at [700, 104] on strong "WALL MOUNTS" at bounding box center [728, 117] width 170 height 27
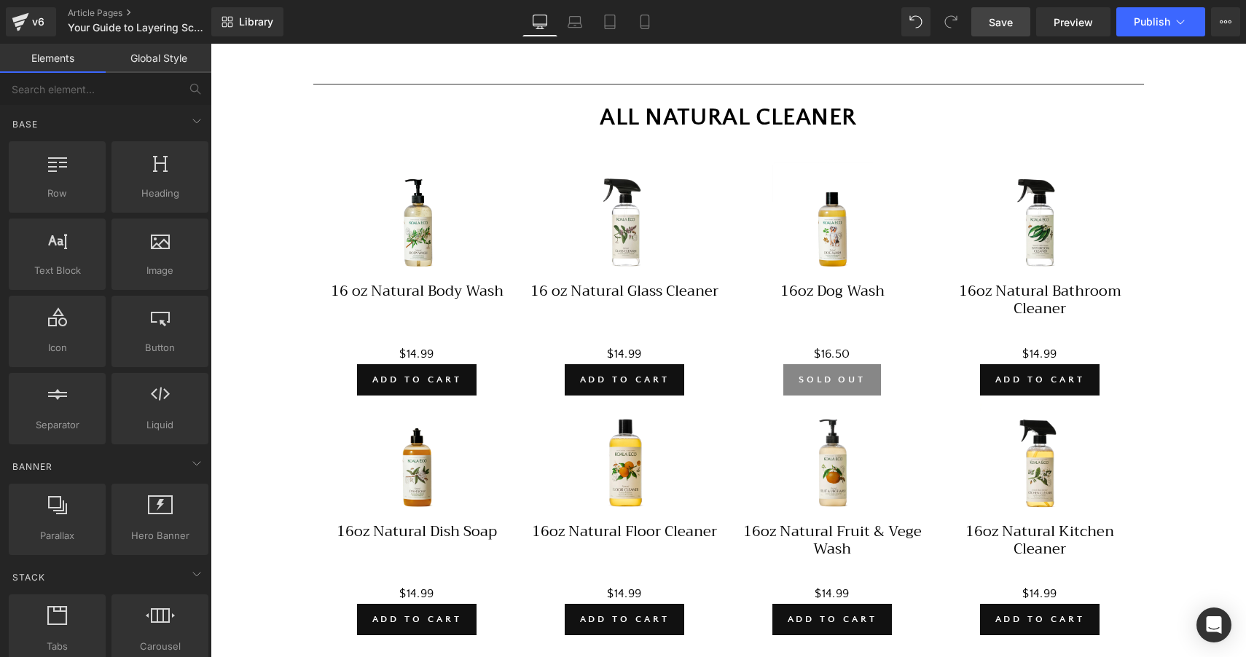
click at [748, 26] on span "Save" at bounding box center [1001, 22] width 24 height 15
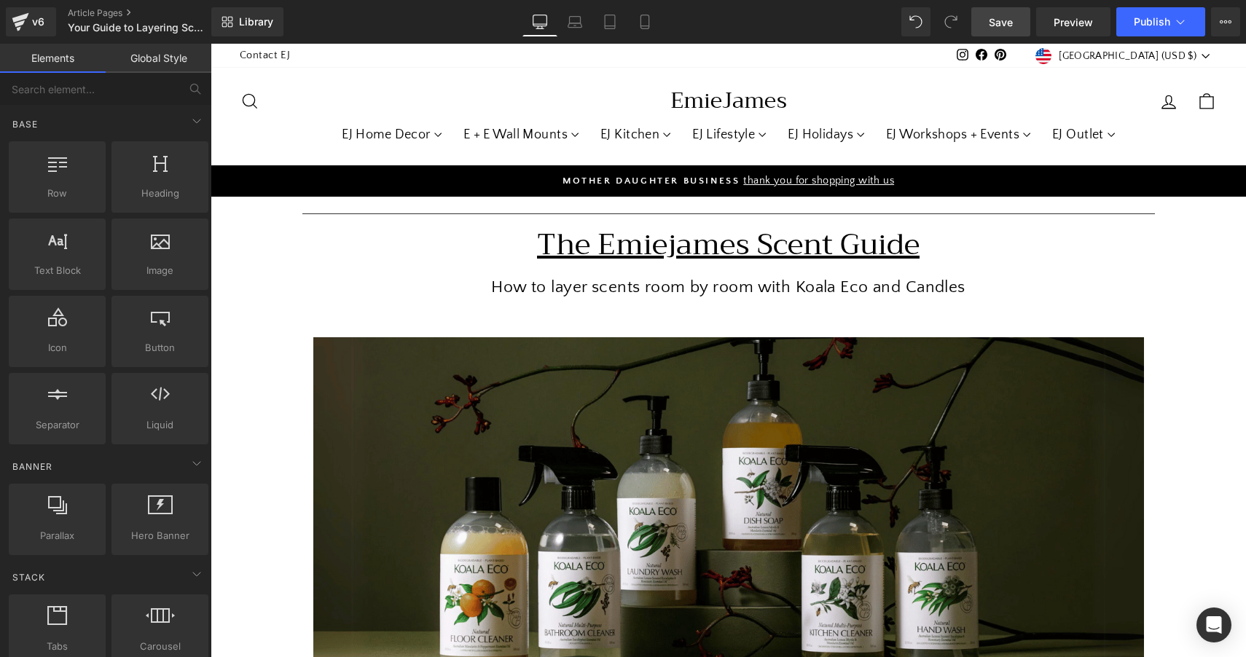
scroll to position [0, 0]
click at [748, 29] on button "View Live Page View with current Template Save Template to Library Schedule Pub…" at bounding box center [1225, 21] width 29 height 29
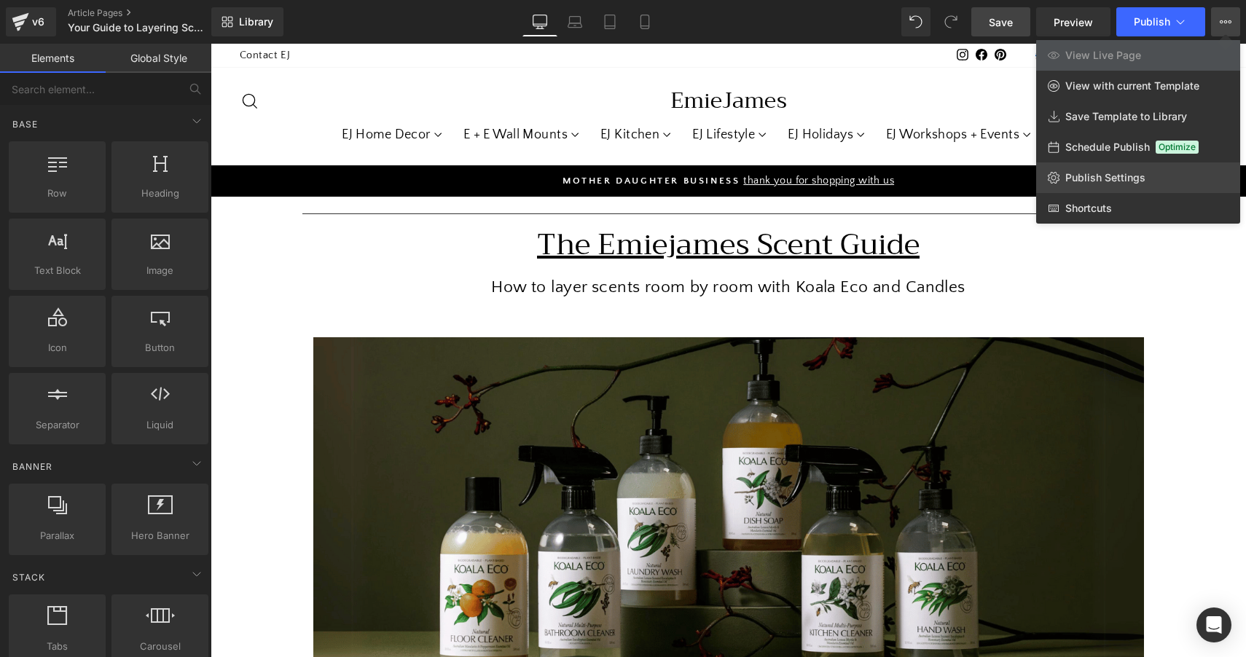
click at [748, 186] on link "Publish Settings" at bounding box center [1138, 177] width 204 height 31
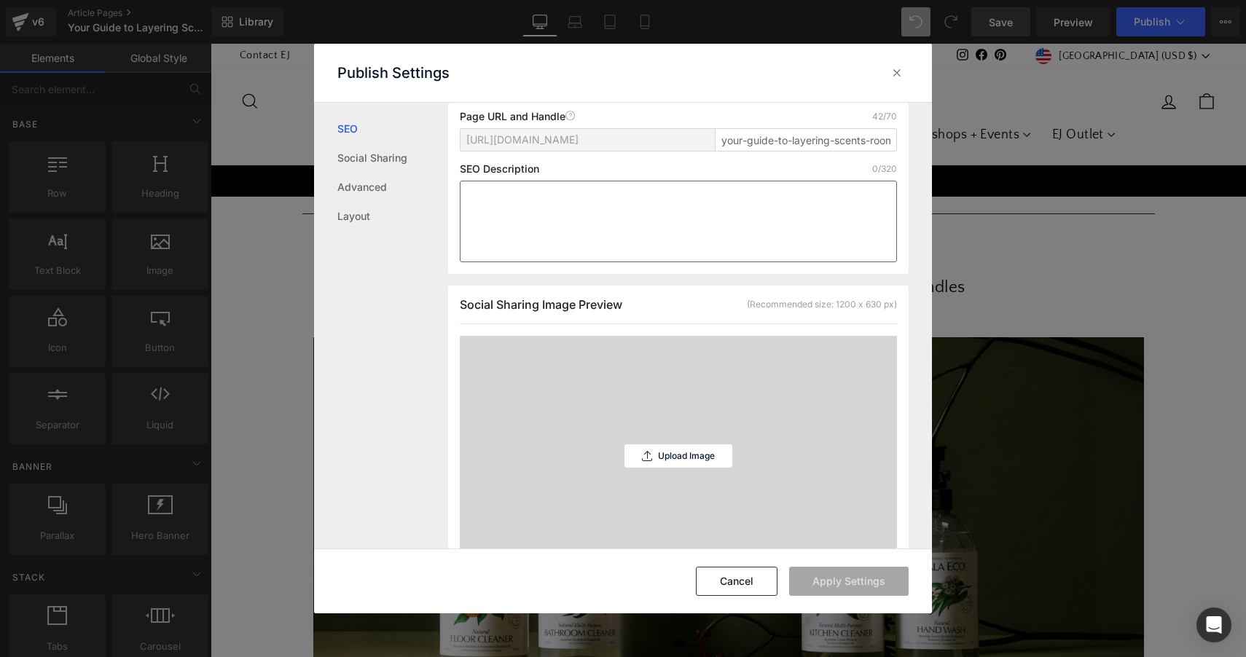
scroll to position [206, 0]
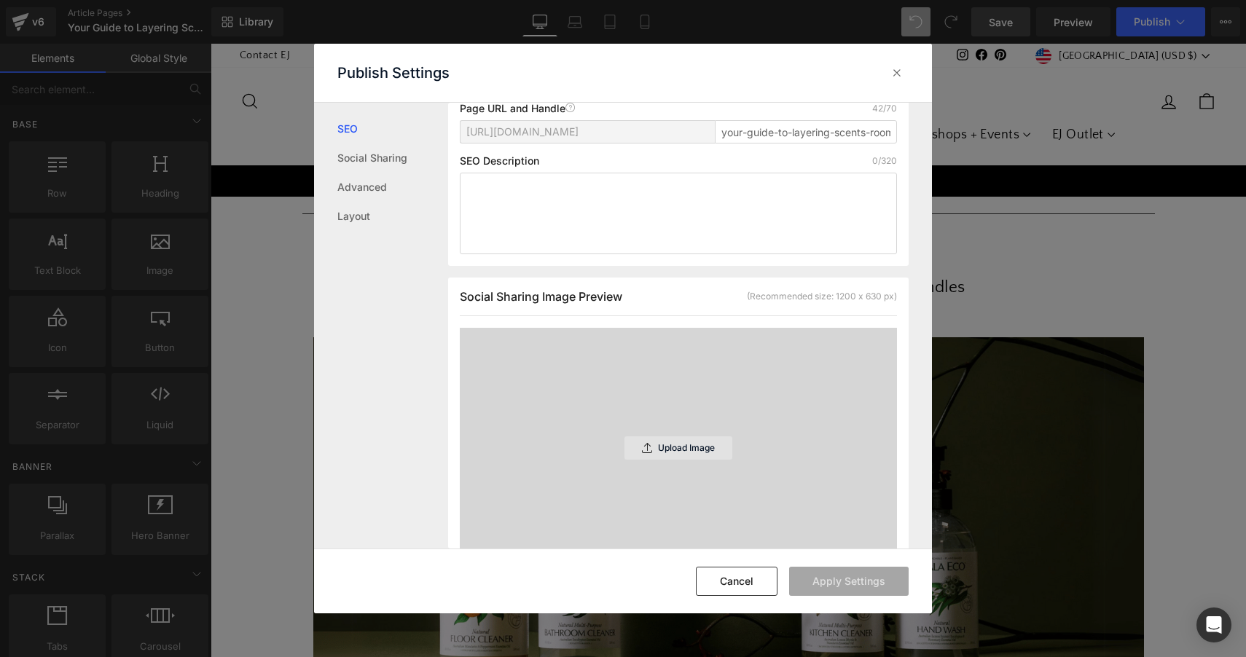
click at [682, 453] on p "Upload Image" at bounding box center [686, 448] width 57 height 10
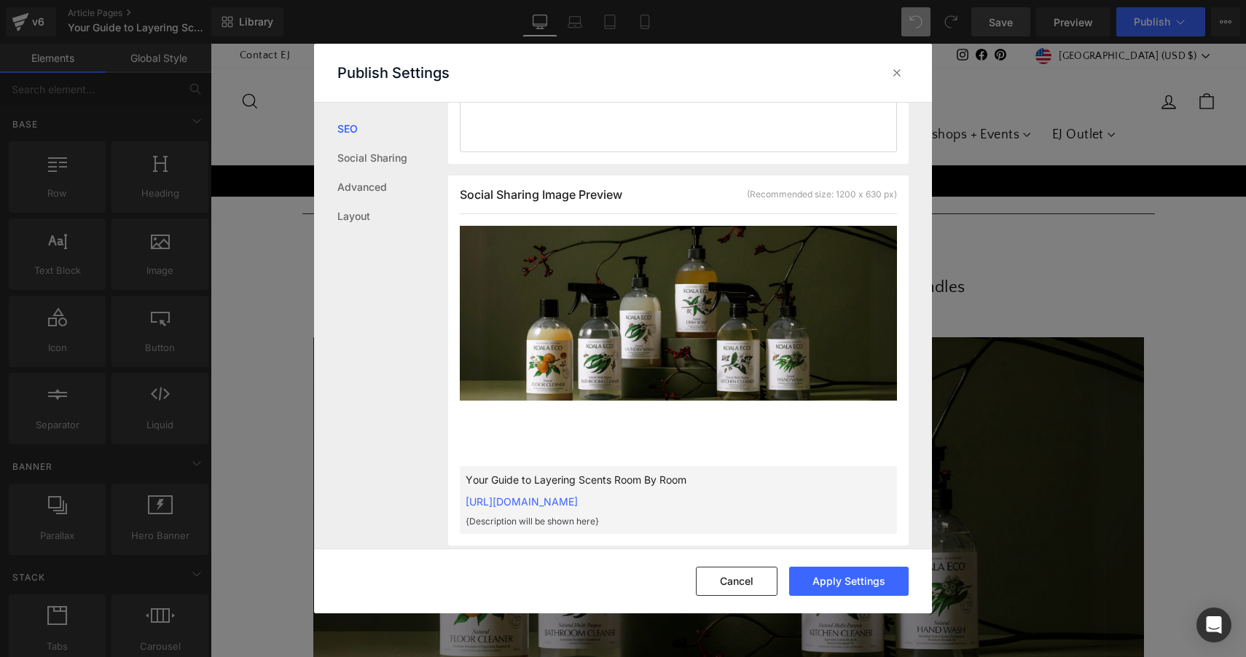
scroll to position [313, 0]
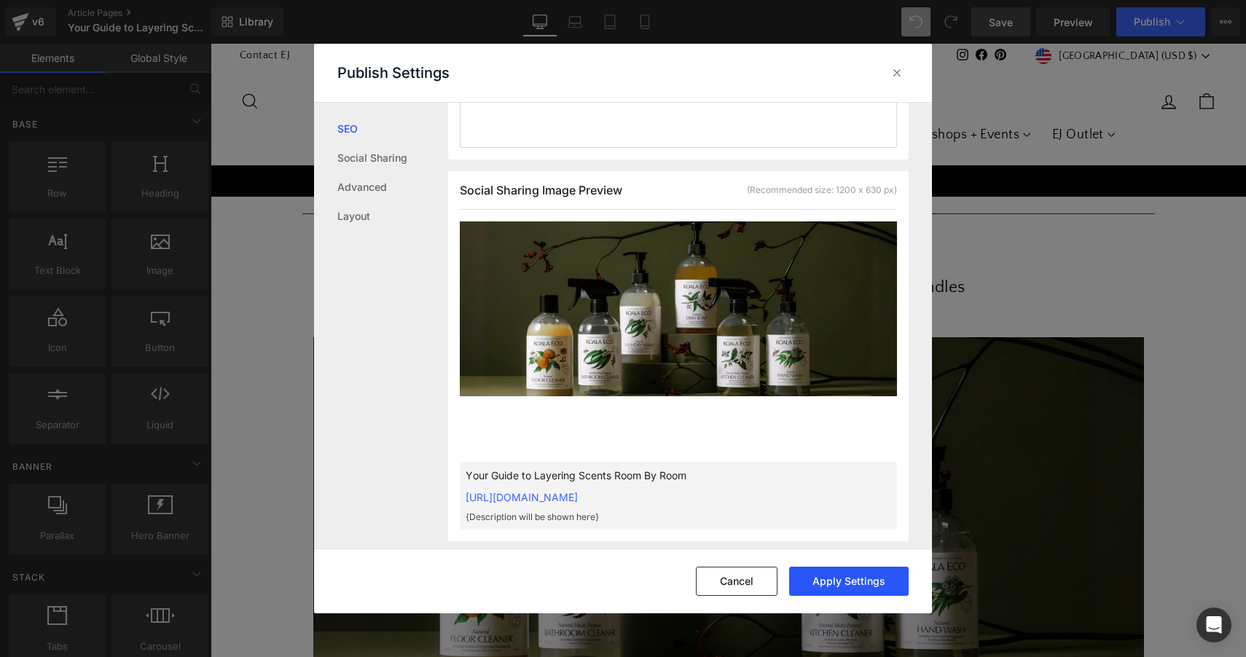
click at [748, 589] on button "Apply Settings" at bounding box center [848, 581] width 119 height 29
click at [748, 71] on icon at bounding box center [897, 73] width 15 height 15
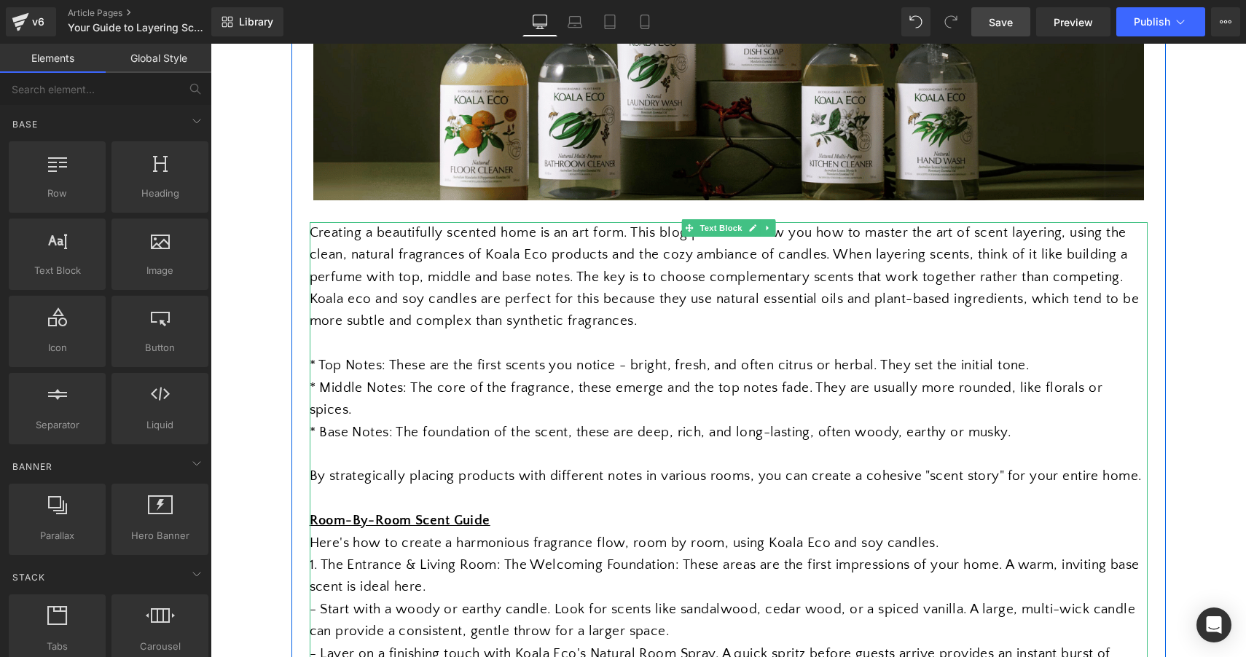
scroll to position [485, 0]
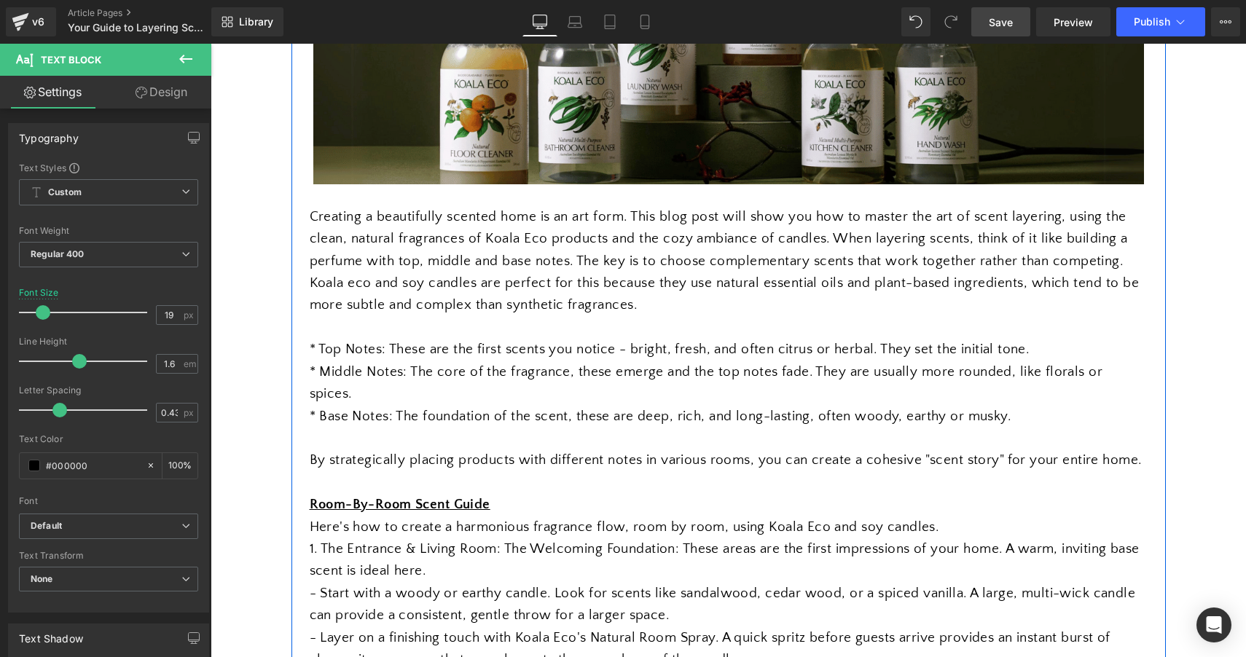
drag, startPoint x: 933, startPoint y: 502, endPoint x: 301, endPoint y: 491, distance: 632.5
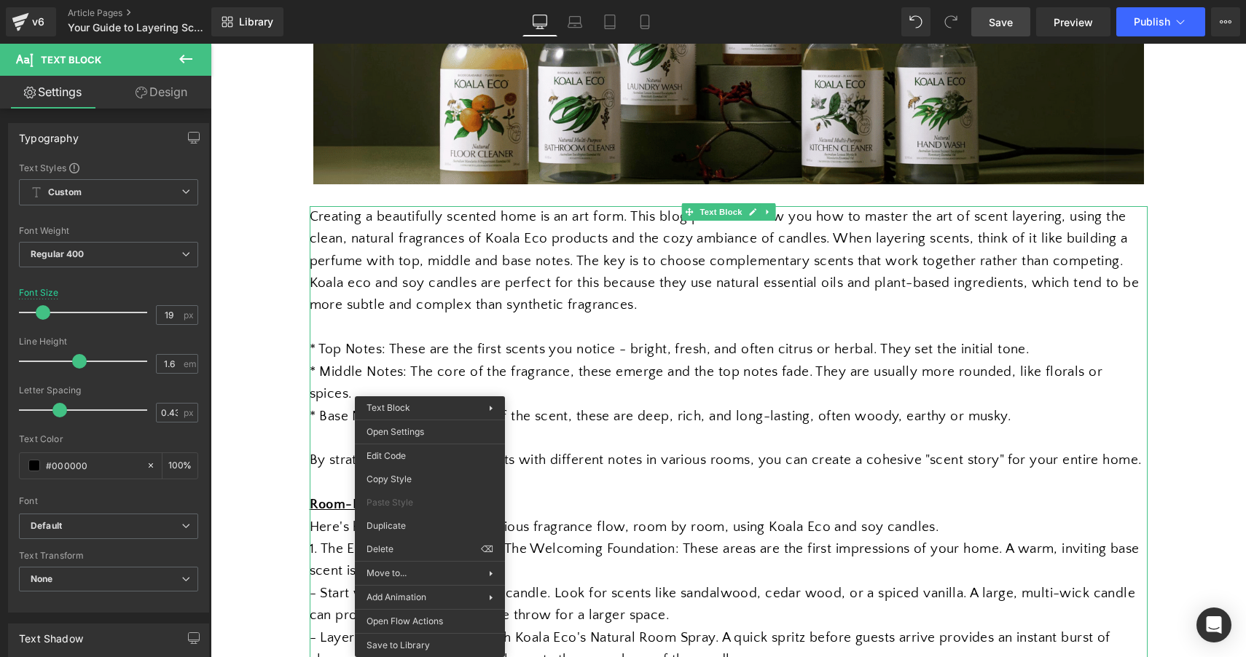
click at [665, 517] on div "Here's how to create a harmonious fragrance flow, room by room, using Koala Eco…" at bounding box center [729, 528] width 838 height 22
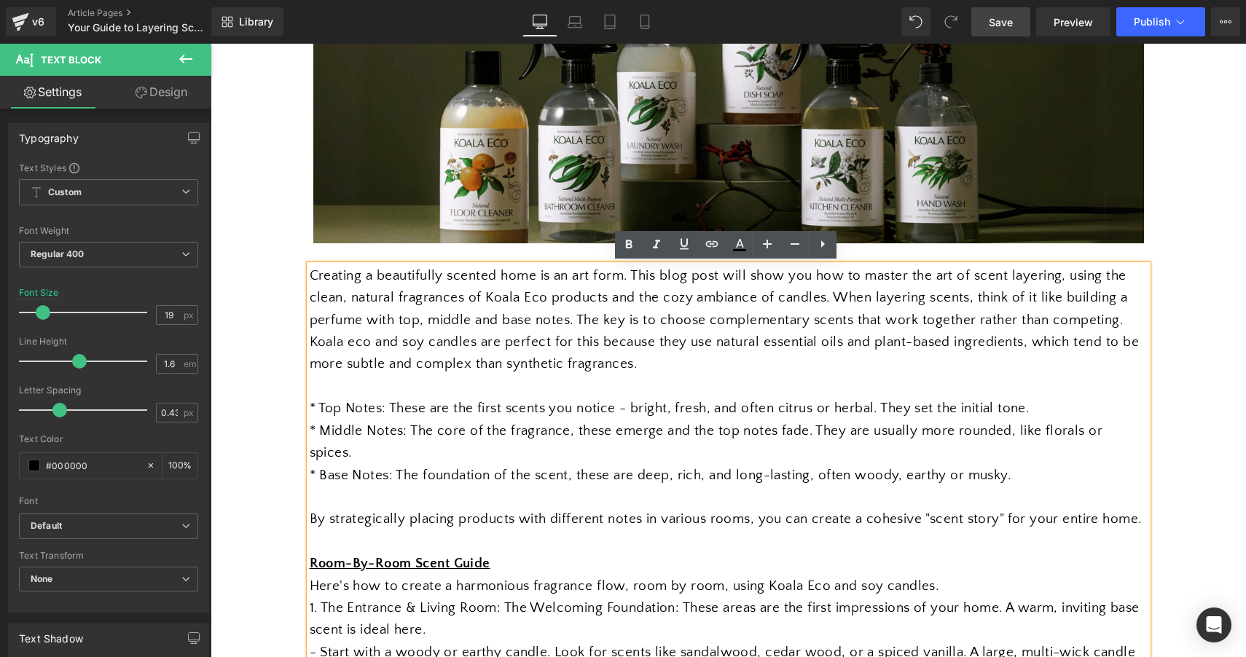
scroll to position [426, 0]
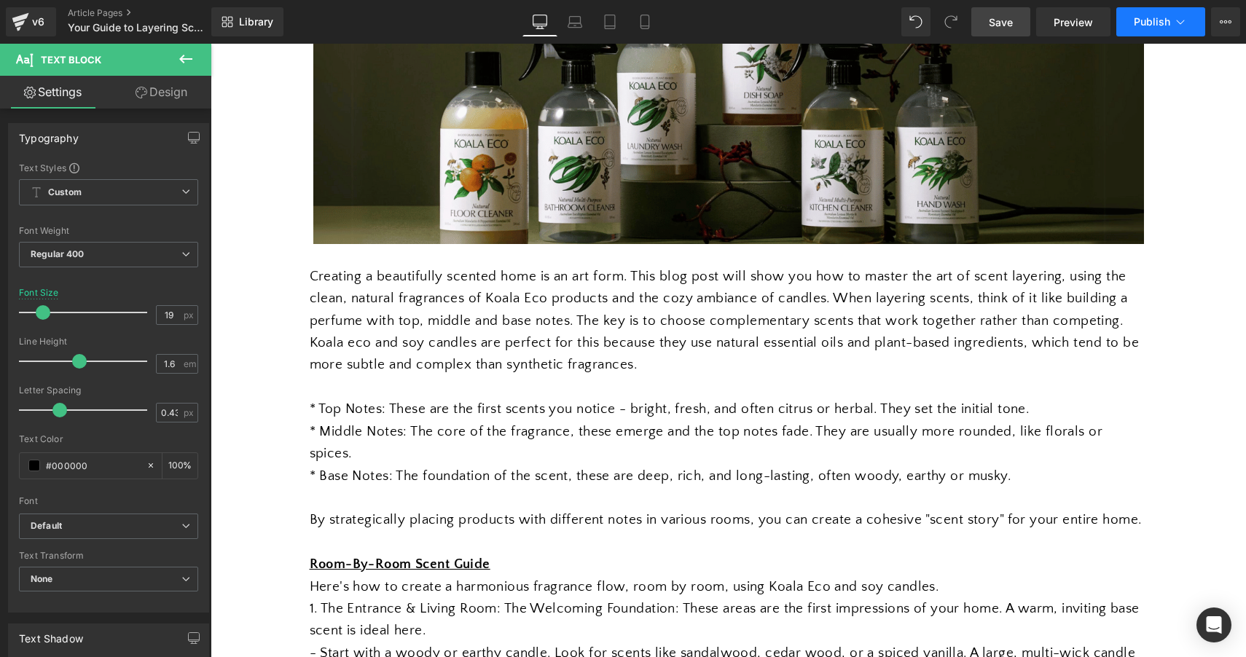
click at [748, 26] on span "Publish" at bounding box center [1152, 22] width 36 height 12
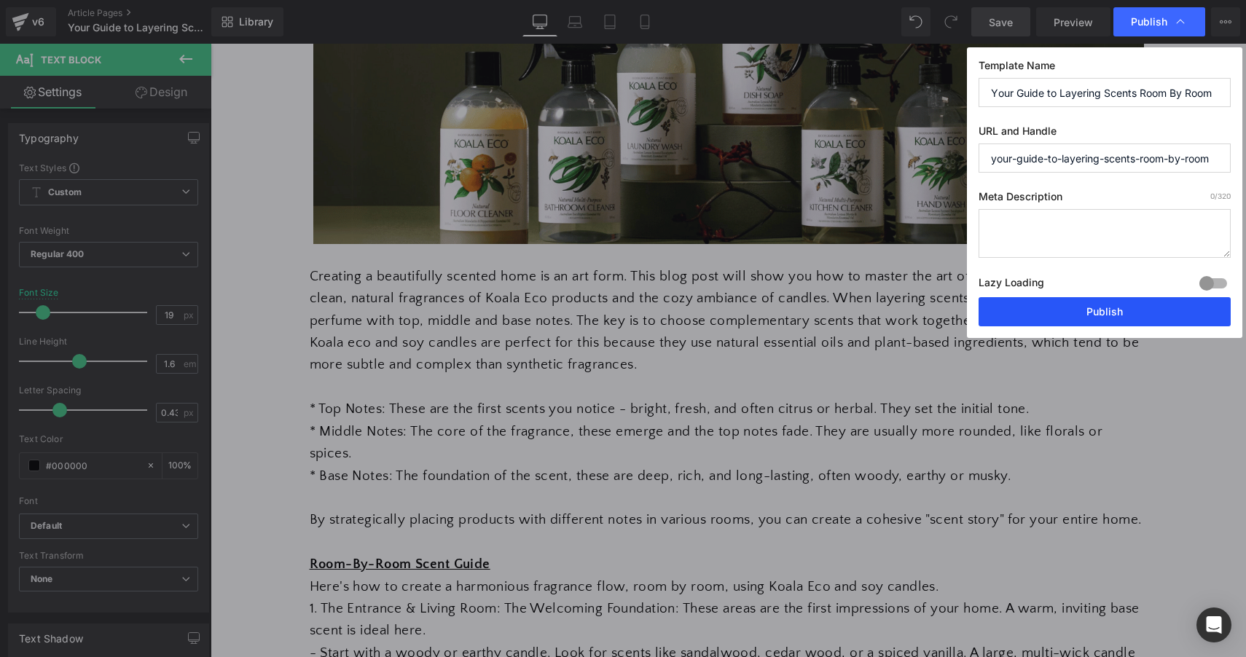
click at [748, 307] on button "Publish" at bounding box center [1105, 311] width 252 height 29
